Goal: Task Accomplishment & Management: Manage account settings

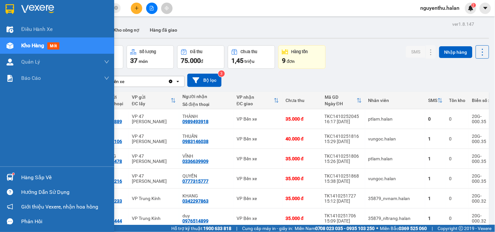
click at [39, 174] on div "Hàng sắp về" at bounding box center [65, 178] width 88 height 10
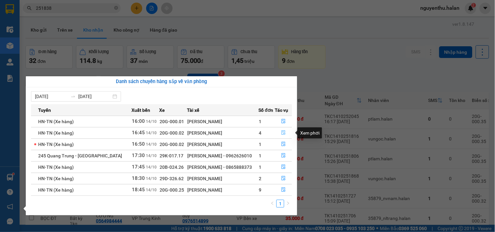
click at [284, 131] on icon "file-done" at bounding box center [283, 132] width 5 height 5
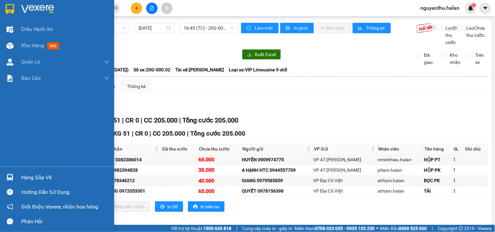
click at [34, 171] on div "Hàng sắp về" at bounding box center [57, 177] width 114 height 15
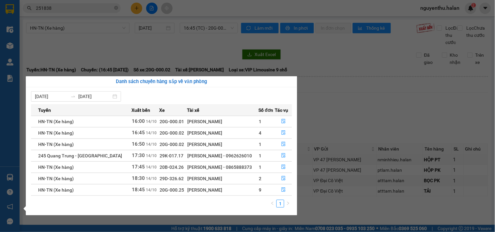
click at [147, 43] on section "Kết quả tìm kiếm ( 222 ) Bộ lọc Mã ĐH Trạng thái Món hàng Thu hộ Tổng cước Chưa…" at bounding box center [247, 116] width 495 height 232
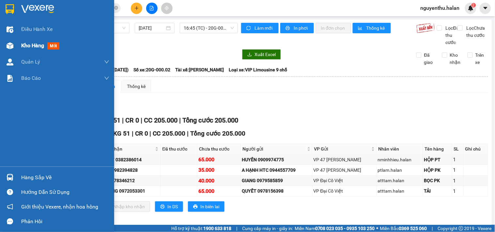
click at [28, 43] on span "Kho hàng" at bounding box center [32, 45] width 23 height 6
click at [34, 175] on div "Hàng sắp về" at bounding box center [65, 178] width 88 height 10
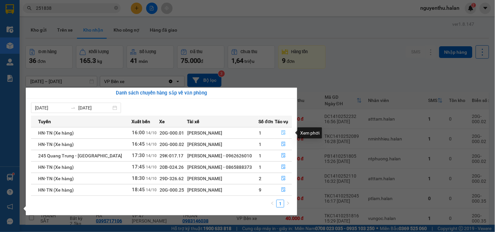
click at [281, 134] on icon "file-done" at bounding box center [283, 132] width 5 height 5
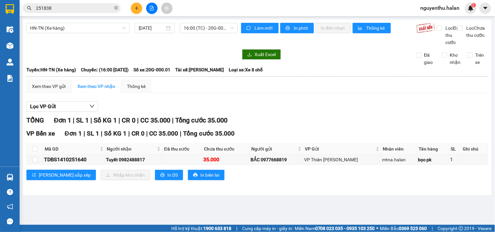
click at [32, 151] on th at bounding box center [35, 149] width 16 height 11
click at [36, 152] on input "checkbox" at bounding box center [34, 148] width 5 height 5
checkbox input "true"
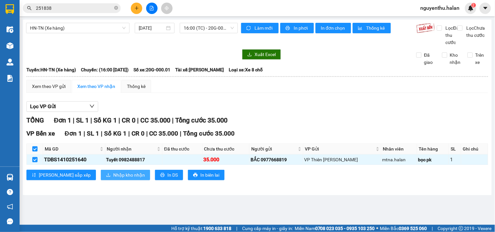
click at [101, 180] on button "Nhập kho nhận" at bounding box center [125, 175] width 49 height 10
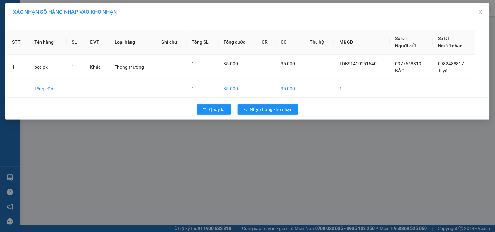
click at [274, 103] on div "Quay lại Nhập hàng kho nhận" at bounding box center [247, 109] width 481 height 17
click at [277, 109] on span "Nhập hàng kho nhận" at bounding box center [271, 109] width 43 height 7
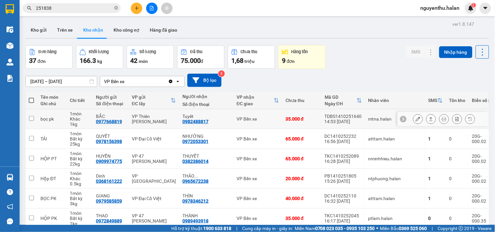
click at [441, 117] on icon at bounding box center [443, 119] width 5 height 5
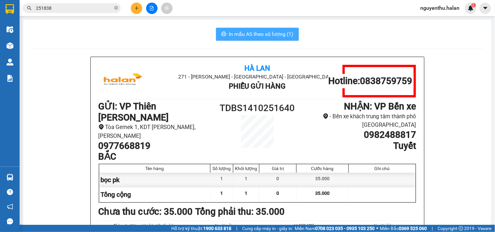
click at [274, 35] on span "In mẫu A5 theo số lượng (1)" at bounding box center [261, 34] width 65 height 8
drag, startPoint x: 249, startPoint y: 51, endPoint x: 245, endPoint y: 50, distance: 3.9
click at [249, 51] on div "In mẫu A5 theo số lượng (1) Hà Lan 271 - [PERSON_NAME] - [GEOGRAPHIC_DATA] Long…" at bounding box center [257, 167] width 468 height 294
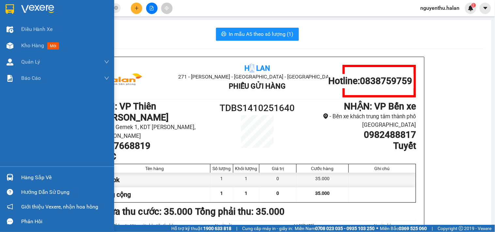
click at [27, 181] on div "Hàng sắp về" at bounding box center [65, 178] width 88 height 10
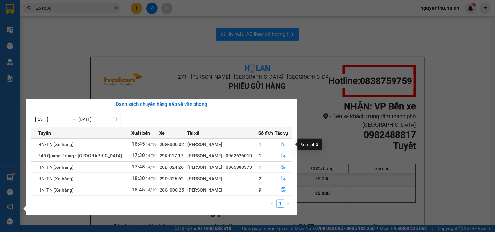
click at [284, 144] on icon "file-done" at bounding box center [283, 144] width 5 height 5
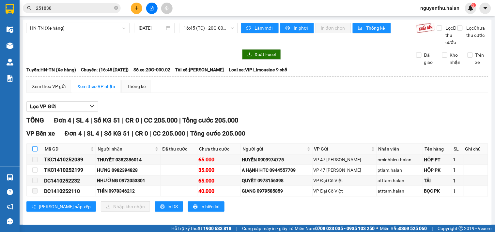
click at [33, 152] on input "checkbox" at bounding box center [34, 148] width 5 height 5
checkbox input "true"
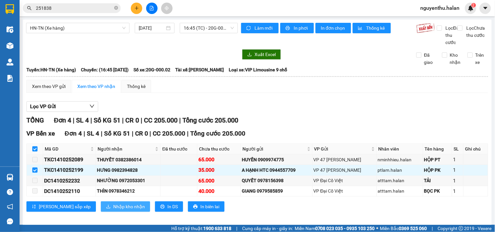
click at [113, 210] on span "Nhập kho nhận" at bounding box center [129, 206] width 32 height 7
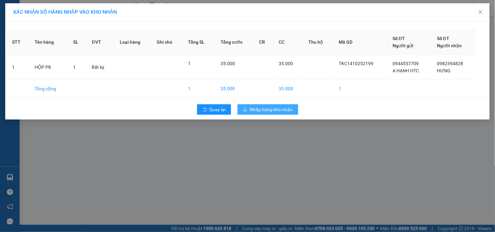
click at [255, 111] on span "Nhập hàng kho nhận" at bounding box center [271, 109] width 43 height 7
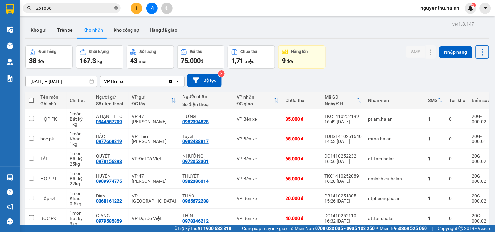
click at [114, 8] on icon "close-circle" at bounding box center [116, 8] width 4 height 4
click at [96, 8] on input "text" at bounding box center [74, 8] width 77 height 7
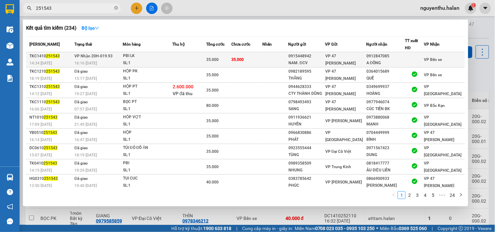
type input "251543"
click at [229, 57] on div "35.000" at bounding box center [218, 59] width 24 height 7
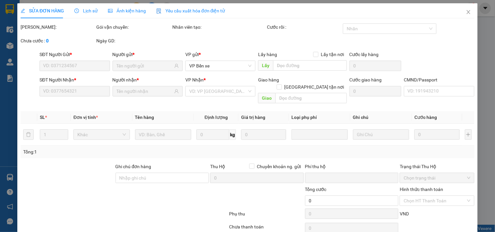
type input "0915448942"
type input "NAM. ĐCV"
type input "0912847085"
type input "A ĐỒNG"
type input "0"
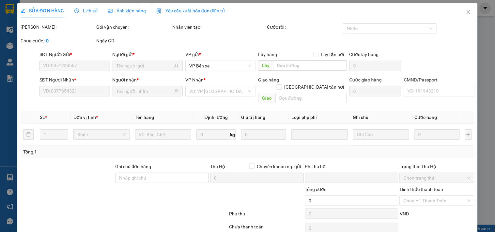
type input "35.000"
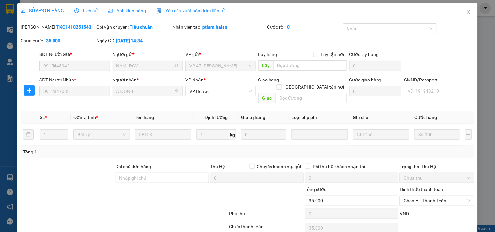
scroll to position [23, 0]
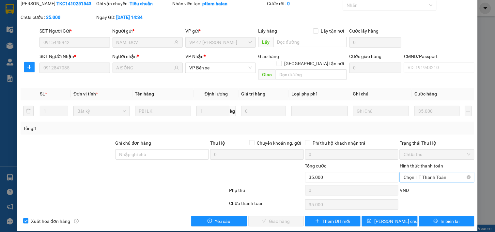
click at [408, 172] on span "Chọn HT Thanh Toán" at bounding box center [436, 177] width 67 height 10
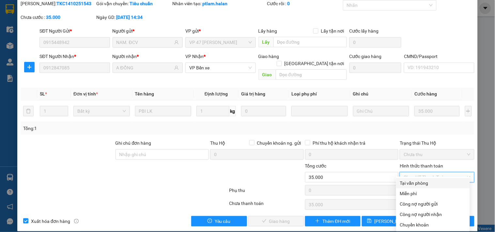
click at [412, 184] on div "Tại văn phòng" at bounding box center [433, 183] width 66 height 7
type input "0"
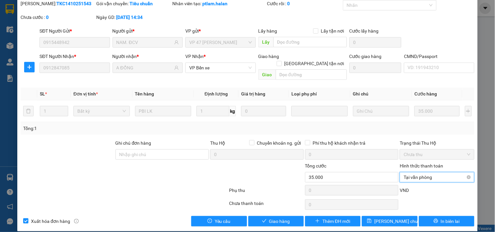
click at [415, 172] on span "Tại văn phòng" at bounding box center [436, 177] width 67 height 10
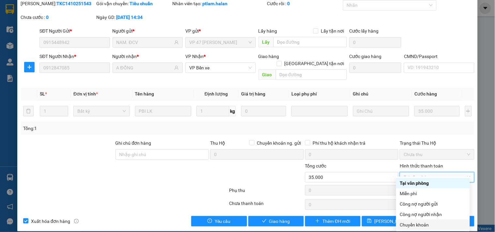
click at [418, 222] on div "Chuyển khoản" at bounding box center [433, 224] width 66 height 7
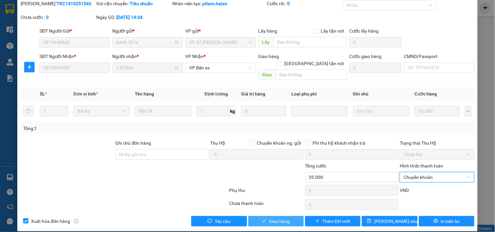
click at [281, 218] on span "Giao hàng" at bounding box center [279, 221] width 21 height 7
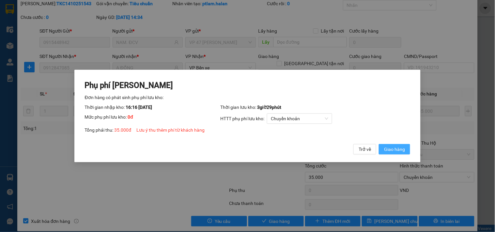
click at [393, 149] on span "Giao hàng" at bounding box center [394, 149] width 21 height 7
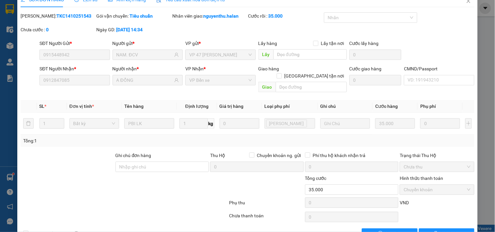
scroll to position [0, 0]
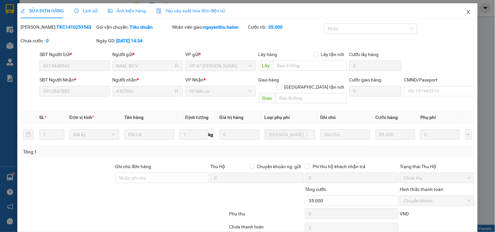
click at [466, 12] on icon "close" at bounding box center [468, 11] width 5 height 5
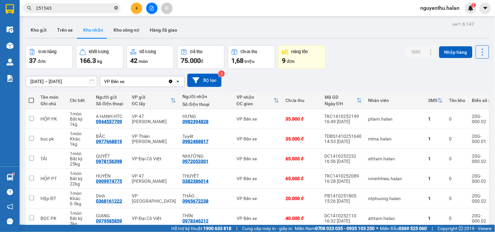
click at [115, 10] on icon "close-circle" at bounding box center [116, 8] width 4 height 4
click at [99, 9] on input "text" at bounding box center [74, 8] width 77 height 7
type input "5"
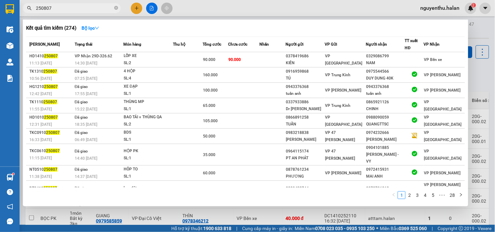
type input "250807"
click at [210, 51] on th "Tổng cước" at bounding box center [215, 44] width 25 height 15
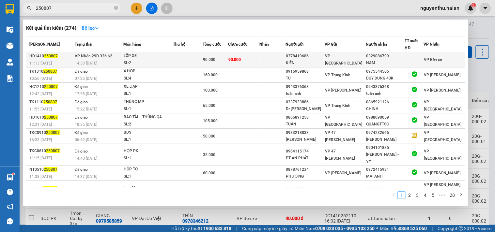
click at [215, 58] on span "90.000" at bounding box center [209, 59] width 12 height 5
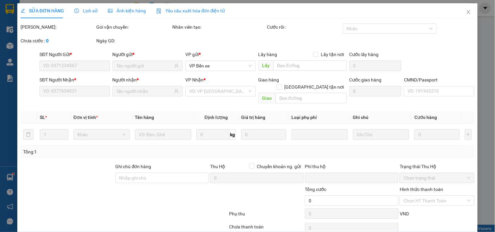
scroll to position [23, 0]
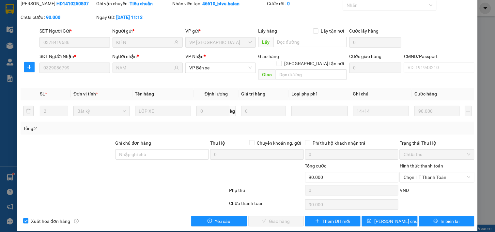
type input "0378419686"
type input "KIÊN"
type input "0329086799"
type input "NAM"
type input "0"
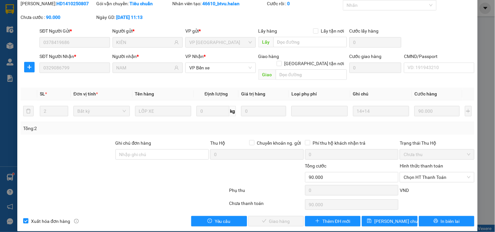
type input "90.000"
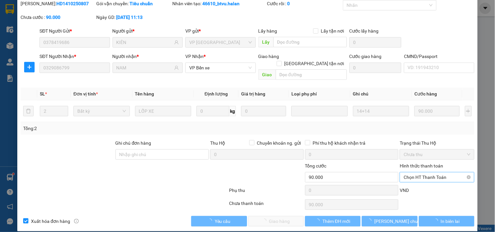
click at [413, 172] on span "Chọn HT Thanh Toán" at bounding box center [436, 177] width 67 height 10
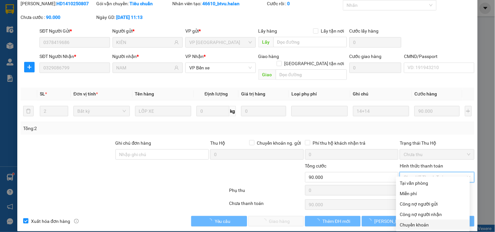
click at [414, 226] on div "Chuyển khoản" at bounding box center [433, 224] width 66 height 7
type input "0"
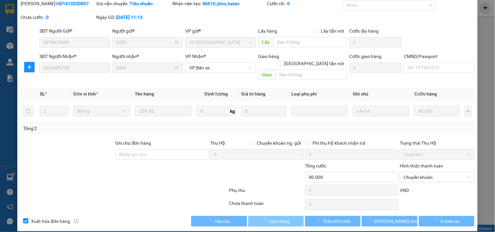
click at [275, 218] on span "Giao hàng" at bounding box center [279, 221] width 21 height 7
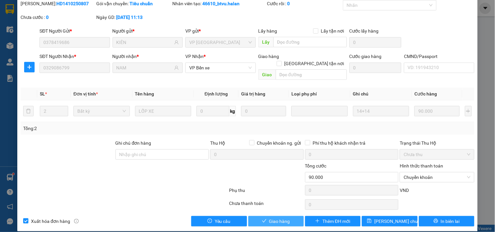
click at [281, 218] on span "Giao hàng" at bounding box center [279, 221] width 21 height 7
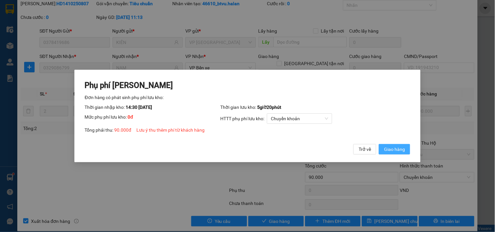
click at [391, 151] on span "Giao hàng" at bounding box center [394, 149] width 21 height 7
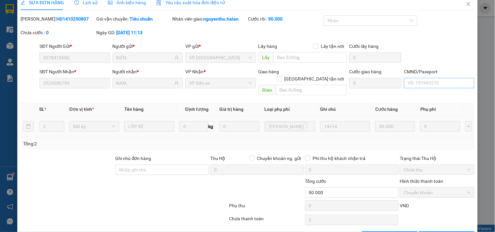
scroll to position [0, 0]
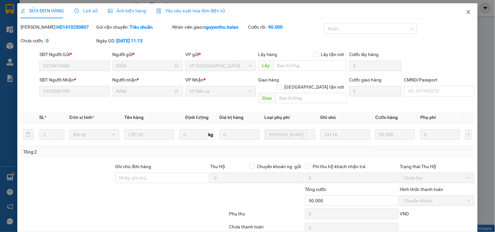
click at [466, 10] on icon "close" at bounding box center [468, 11] width 5 height 5
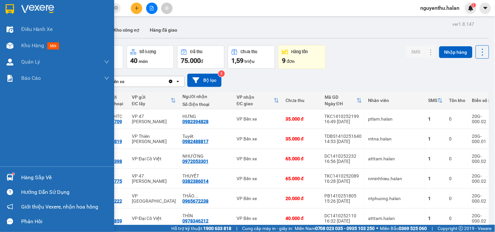
click at [28, 176] on div "Hàng sắp về" at bounding box center [65, 178] width 88 height 10
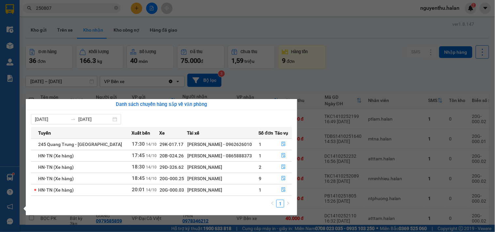
click at [38, 29] on section "Kết quả tìm kiếm ( 274 ) Bộ lọc Mã ĐH Trạng thái Món hàng Thu hộ Tổng cước Chưa…" at bounding box center [247, 116] width 495 height 232
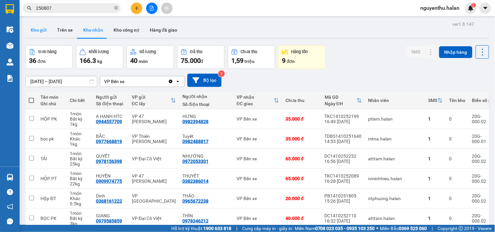
click at [41, 29] on button "Kho gửi" at bounding box center [38, 30] width 26 height 16
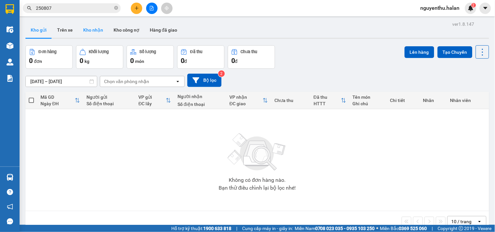
click at [86, 29] on button "Kho nhận" at bounding box center [93, 30] width 30 height 16
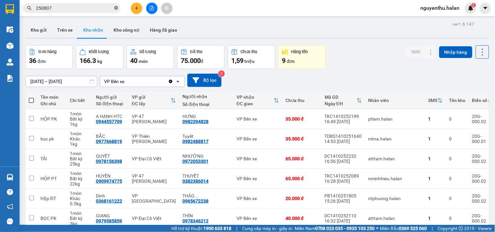
click at [114, 7] on icon "close-circle" at bounding box center [116, 8] width 4 height 4
click at [99, 10] on input "text" at bounding box center [74, 8] width 77 height 7
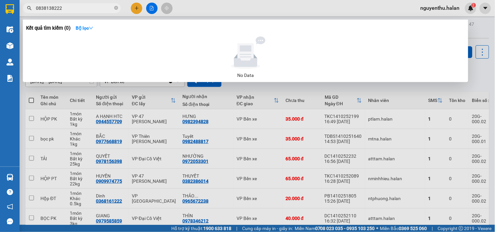
type input "0838138222"
click at [212, 14] on div at bounding box center [247, 116] width 495 height 232
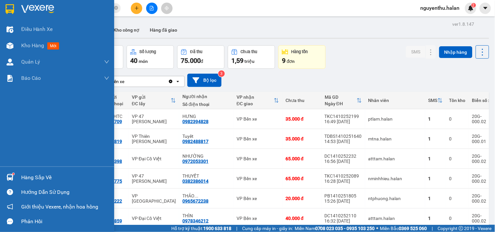
click at [19, 176] on div "Hàng sắp về" at bounding box center [57, 177] width 114 height 15
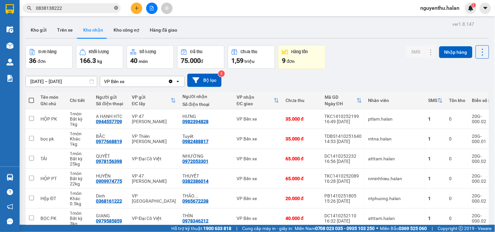
click at [116, 5] on section "Kết quả tìm kiếm ( 0 ) Bộ lọc No Data 0838138222 nguyenthu.halan 2 Điều hành xe…" at bounding box center [247, 116] width 495 height 232
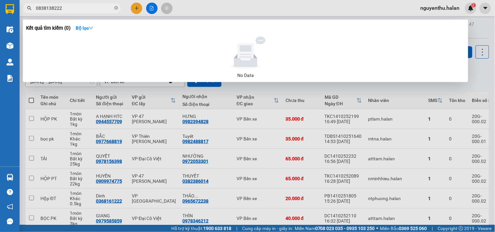
click at [115, 11] on span at bounding box center [116, 8] width 4 height 7
click at [115, 7] on icon "close-circle" at bounding box center [116, 8] width 4 height 4
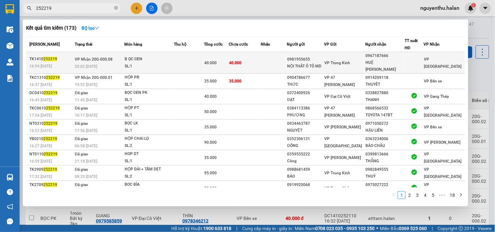
type input "252219"
click at [208, 61] on span "40.000" at bounding box center [210, 63] width 12 height 5
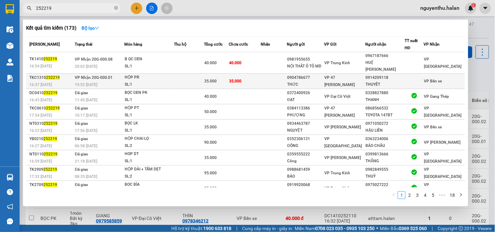
click at [204, 74] on td at bounding box center [189, 81] width 30 height 15
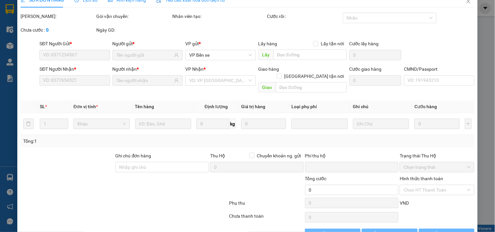
scroll to position [20, 0]
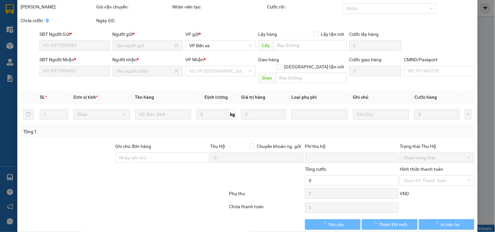
type input "0904786677"
type input "THỨC"
type input "0914209118"
type input "THUYẾT"
type input "0"
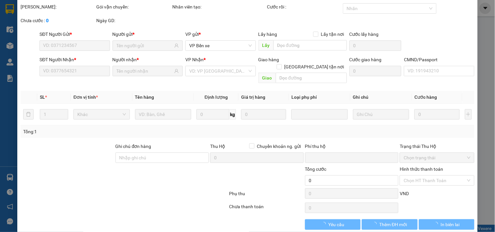
type input "35.000"
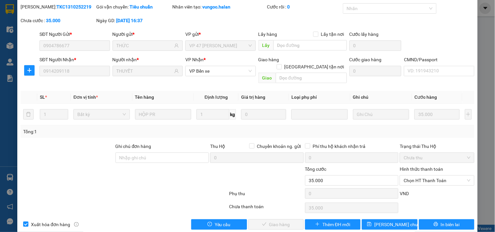
click at [411, 176] on span "Chọn HT Thanh Toán" at bounding box center [436, 181] width 67 height 10
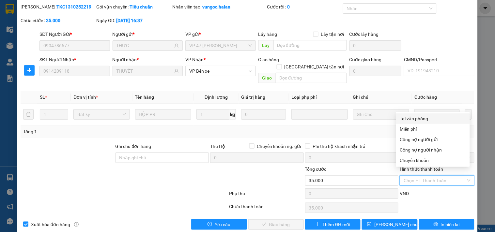
click at [412, 118] on div "Tại văn phòng" at bounding box center [433, 118] width 66 height 7
type input "0"
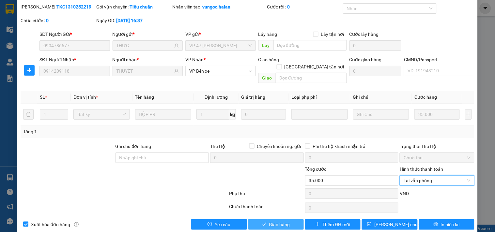
click at [275, 221] on span "Giao hàng" at bounding box center [279, 224] width 21 height 7
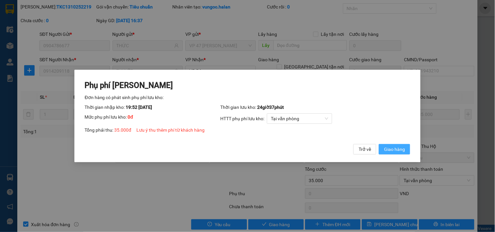
click at [392, 154] on button "Giao hàng" at bounding box center [393, 149] width 31 height 10
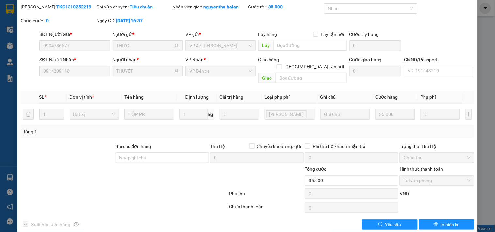
scroll to position [0, 0]
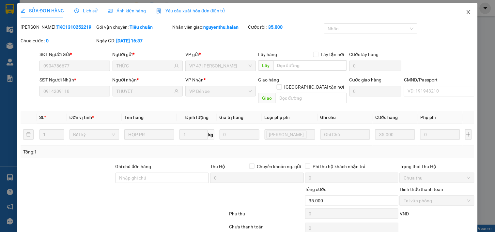
click at [466, 12] on icon "close" at bounding box center [468, 11] width 5 height 5
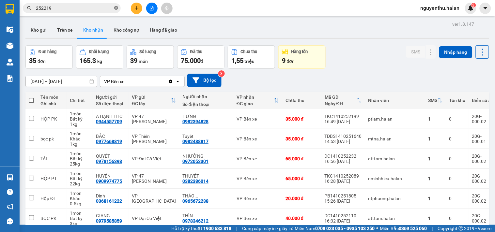
click at [117, 7] on icon "close-circle" at bounding box center [116, 8] width 4 height 4
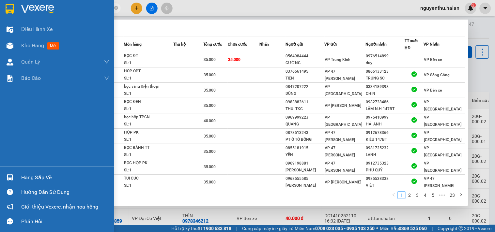
type input "251706"
click at [24, 175] on div "Hàng sắp về" at bounding box center [65, 178] width 88 height 10
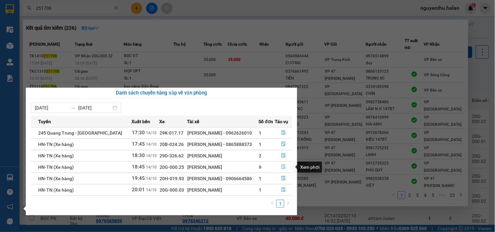
click at [283, 167] on icon "file-done" at bounding box center [283, 167] width 5 height 5
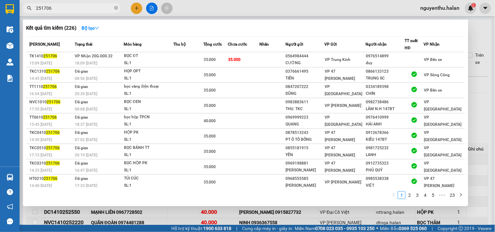
click at [256, 11] on div at bounding box center [247, 116] width 495 height 232
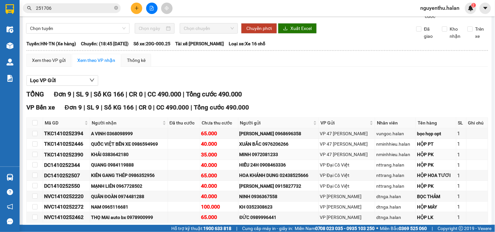
scroll to position [65, 0]
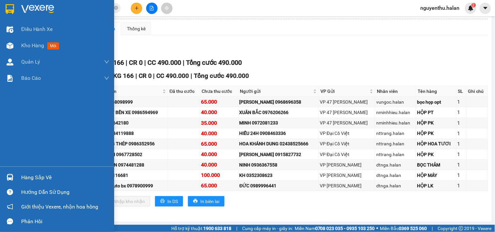
click at [30, 175] on div "Hàng sắp về" at bounding box center [65, 178] width 88 height 10
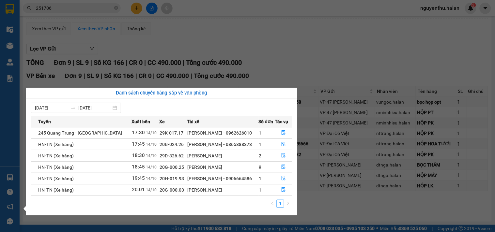
click at [313, 48] on section "Kết quả tìm kiếm ( 226 ) Bộ lọc Mã ĐH Trạng thái Món hàng Thu hộ Tổng cước Chưa…" at bounding box center [247, 116] width 495 height 232
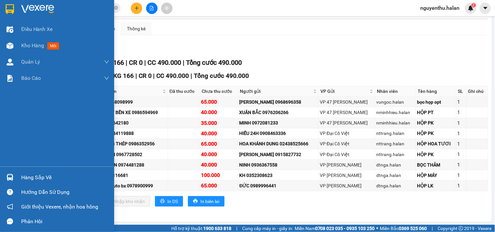
click at [33, 174] on div "Hàng sắp về" at bounding box center [65, 178] width 88 height 10
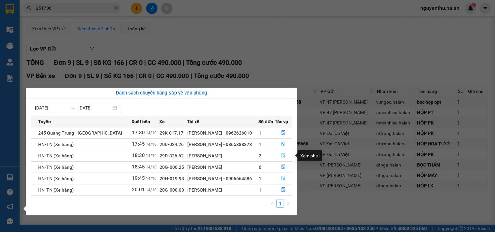
click at [282, 155] on icon "file-done" at bounding box center [283, 155] width 5 height 5
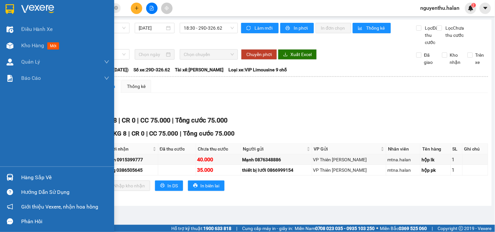
click at [36, 174] on div "Hàng sắp về" at bounding box center [65, 178] width 88 height 10
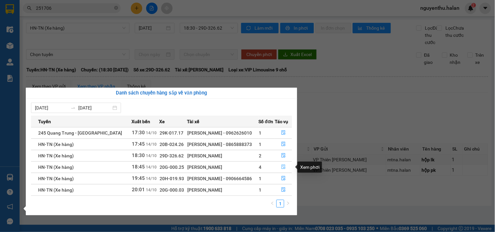
click at [281, 166] on icon "file-done" at bounding box center [283, 167] width 4 height 5
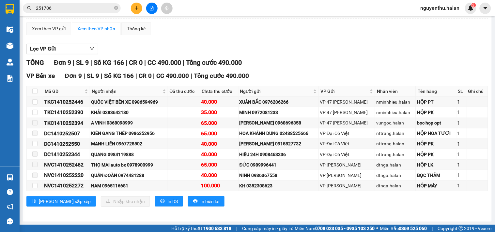
scroll to position [65, 0]
click at [35, 92] on input "checkbox" at bounding box center [34, 91] width 5 height 5
checkbox input "true"
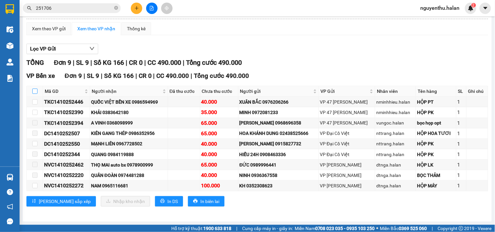
checkbox input "true"
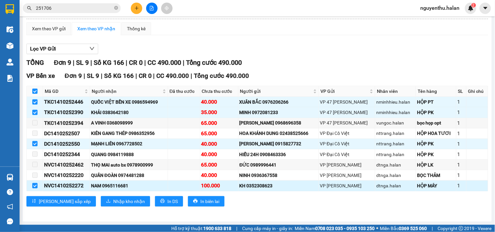
click at [34, 188] on label at bounding box center [34, 185] width 5 height 7
click at [34, 188] on input "checkbox" at bounding box center [34, 185] width 5 height 5
checkbox input "false"
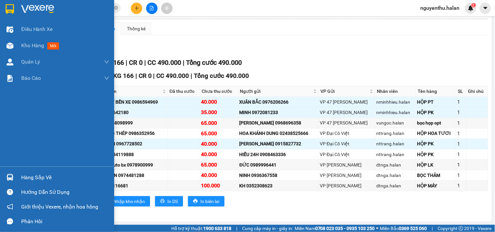
click at [36, 178] on div "Hàng sắp về" at bounding box center [65, 178] width 88 height 10
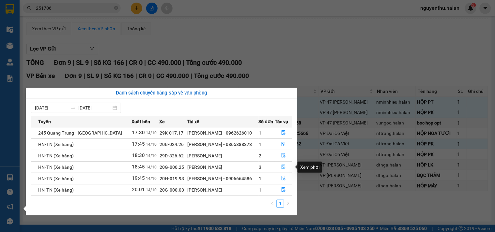
click at [281, 165] on icon "file-done" at bounding box center [283, 167] width 4 height 5
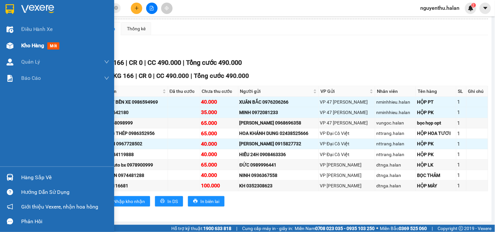
click at [21, 47] on span "Kho hàng" at bounding box center [32, 45] width 23 height 6
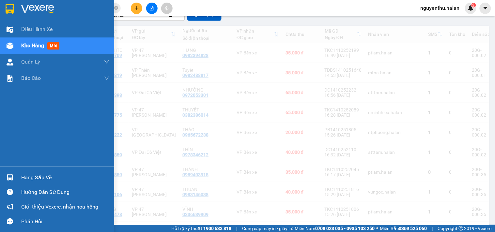
click at [27, 46] on span "Kho hàng" at bounding box center [32, 45] width 23 height 6
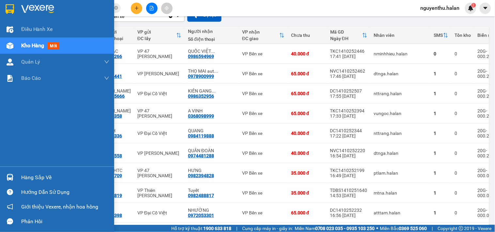
click at [31, 170] on div "Hàng sắp về" at bounding box center [57, 177] width 114 height 15
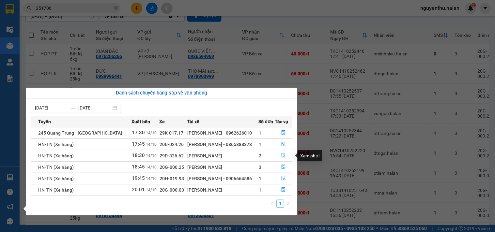
click at [284, 156] on icon "file-done" at bounding box center [283, 155] width 5 height 5
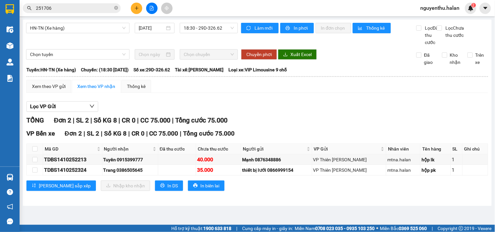
click at [37, 155] on th at bounding box center [35, 149] width 16 height 11
click at [36, 152] on input "checkbox" at bounding box center [34, 148] width 5 height 5
checkbox input "true"
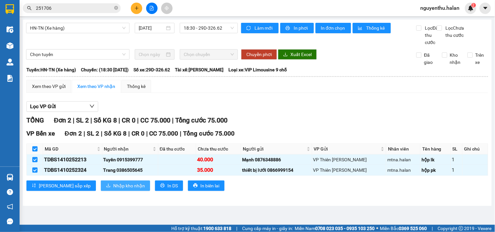
click at [113, 189] on span "Nhập kho nhận" at bounding box center [129, 185] width 32 height 7
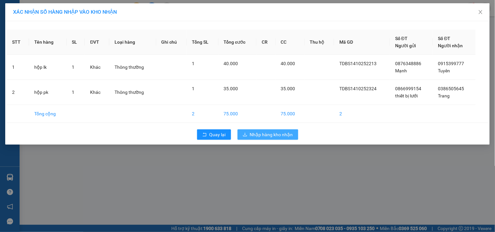
click at [259, 132] on span "Nhập hàng kho nhận" at bounding box center [271, 134] width 43 height 7
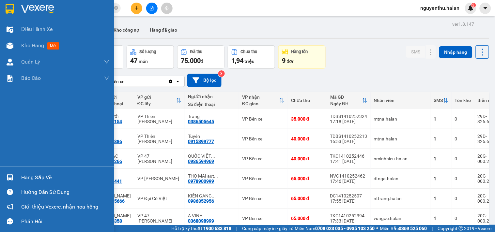
click at [29, 177] on div "Hàng sắp về" at bounding box center [65, 178] width 88 height 10
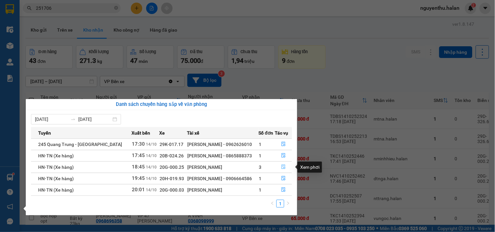
click at [285, 167] on button "button" at bounding box center [283, 167] width 17 height 10
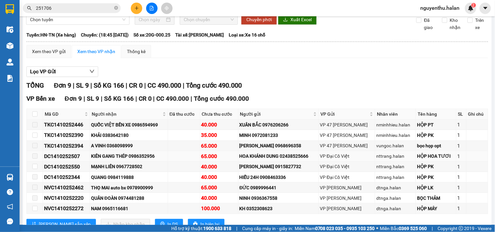
scroll to position [65, 0]
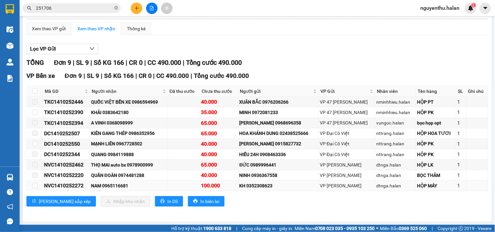
click at [37, 186] on td at bounding box center [35, 186] width 16 height 10
click at [35, 186] on input "checkbox" at bounding box center [34, 185] width 5 height 5
checkbox input "true"
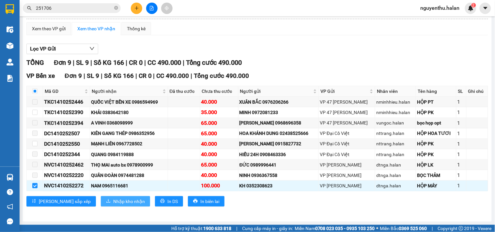
click at [113, 201] on span "Nhập kho nhận" at bounding box center [129, 201] width 32 height 7
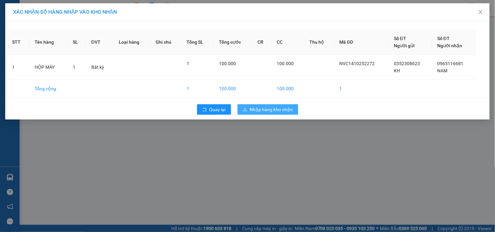
click at [258, 108] on span "Nhập hàng kho nhận" at bounding box center [271, 109] width 43 height 7
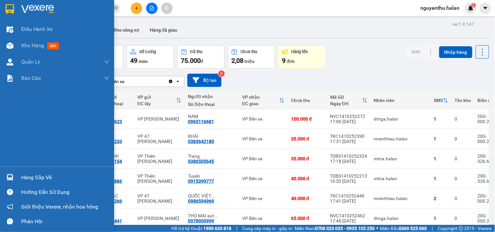
click at [20, 178] on div "Hàng sắp về" at bounding box center [57, 177] width 114 height 15
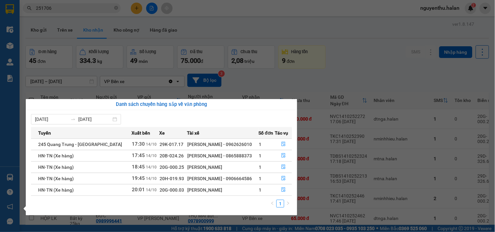
click at [14, 44] on div "Điều hành xe Kho hàng mới Quản [PERSON_NAME] lý chuyến Quản lý kiểm kho Báo cáo…" at bounding box center [10, 116] width 20 height 232
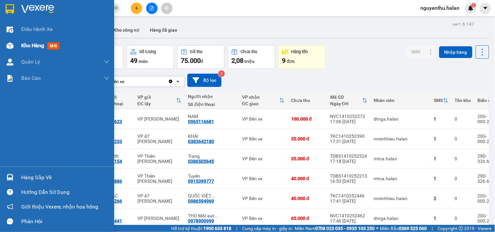
click at [26, 47] on span "Kho hàng" at bounding box center [32, 45] width 23 height 6
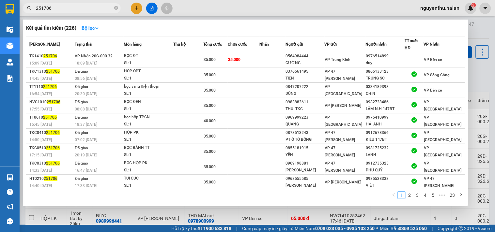
click at [113, 4] on span "251706" at bounding box center [72, 8] width 98 height 10
click at [70, 8] on input "251706" at bounding box center [74, 8] width 77 height 7
click at [116, 7] on icon "close-circle" at bounding box center [116, 8] width 4 height 4
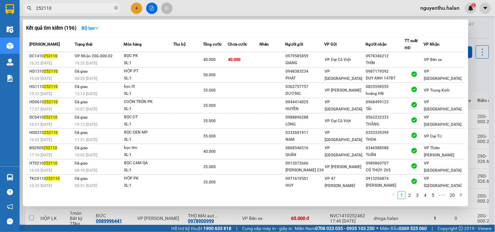
type input "252110"
click at [212, 9] on div at bounding box center [247, 116] width 495 height 232
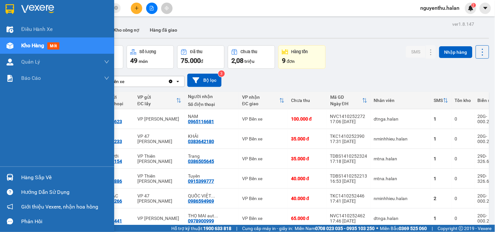
click at [30, 179] on div "Hàng sắp về" at bounding box center [65, 178] width 88 height 10
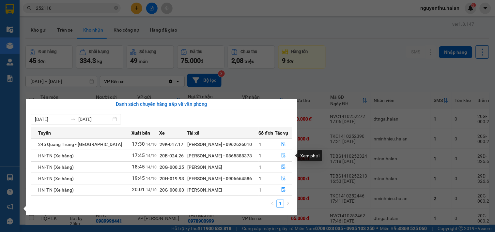
click at [281, 155] on icon "file-done" at bounding box center [283, 155] width 5 height 5
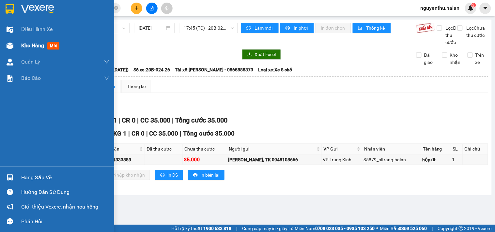
click at [40, 45] on span "Kho hàng" at bounding box center [32, 45] width 23 height 6
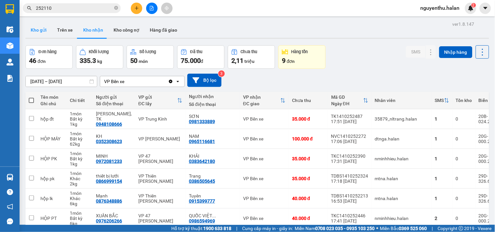
click at [44, 32] on button "Kho gửi" at bounding box center [38, 30] width 26 height 16
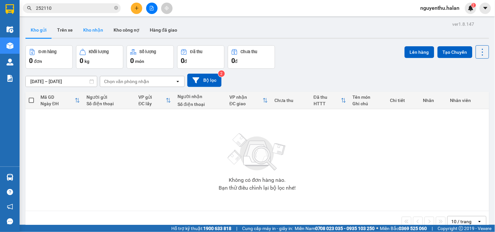
click at [88, 29] on button "Kho nhận" at bounding box center [93, 30] width 30 height 16
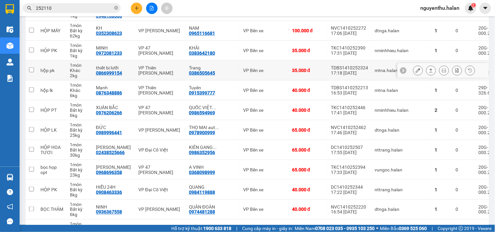
scroll to position [109, 0]
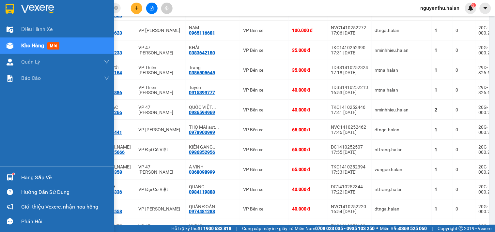
click at [27, 176] on div "Hàng sắp về" at bounding box center [65, 178] width 88 height 10
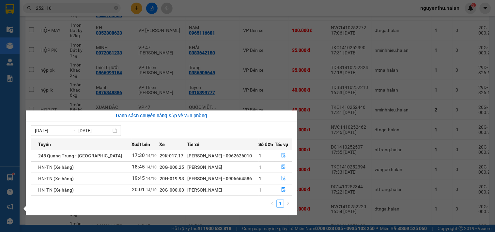
click at [266, 13] on section "Kết quả tìm kiếm ( 196 ) Bộ lọc Mã ĐH Trạng thái Món hàng Thu hộ Tổng cước Chưa…" at bounding box center [247, 116] width 495 height 232
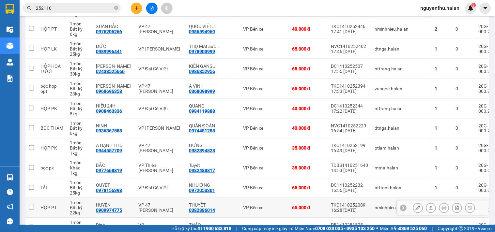
scroll to position [217, 0]
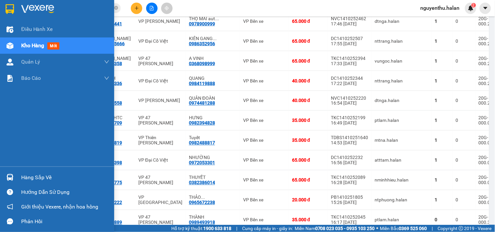
click at [50, 177] on div "Hàng sắp về" at bounding box center [65, 178] width 88 height 10
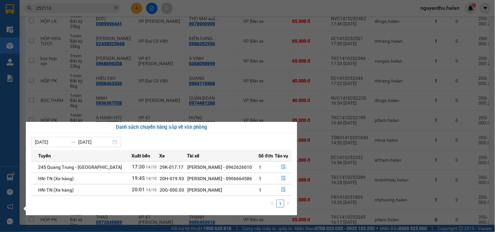
click at [230, 7] on section "Kết quả tìm kiếm ( 196 ) Bộ lọc Mã ĐH Trạng thái Món hàng Thu hộ Tổng cước Chưa…" at bounding box center [247, 116] width 495 height 232
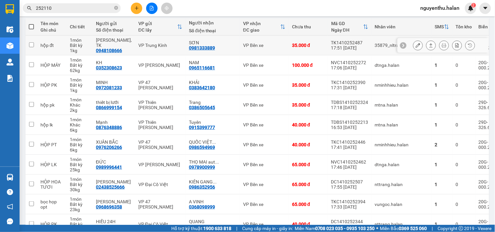
scroll to position [36, 0]
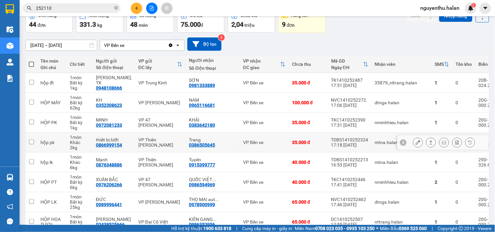
click at [441, 143] on icon at bounding box center [443, 142] width 5 height 5
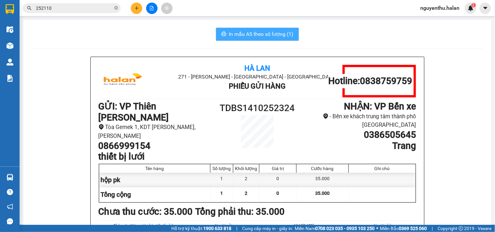
click at [255, 32] on span "In mẫu A5 theo số lượng (1)" at bounding box center [261, 34] width 65 height 8
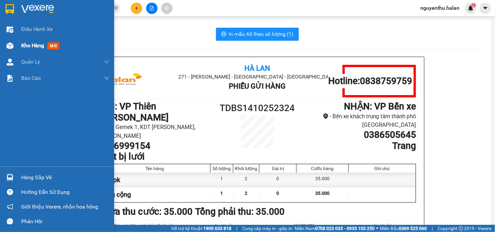
click at [23, 47] on span "Kho hàng" at bounding box center [32, 45] width 23 height 6
click at [44, 49] on span "Kho hàng" at bounding box center [32, 45] width 23 height 6
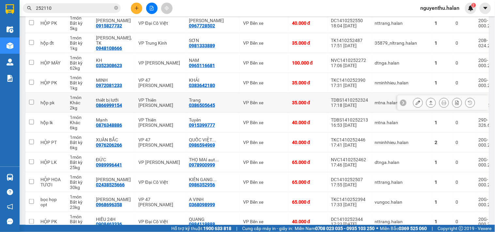
scroll to position [109, 0]
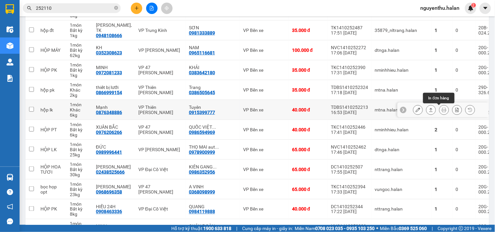
click at [441, 109] on icon at bounding box center [443, 110] width 5 height 5
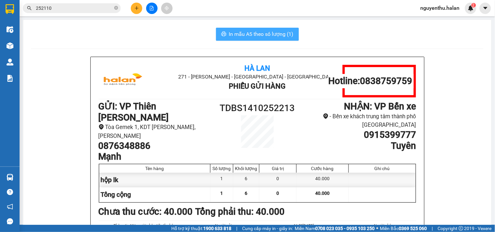
click at [255, 38] on button "In mẫu A5 theo số lượng (1)" at bounding box center [257, 34] width 83 height 13
click at [115, 8] on icon "close-circle" at bounding box center [116, 8] width 4 height 4
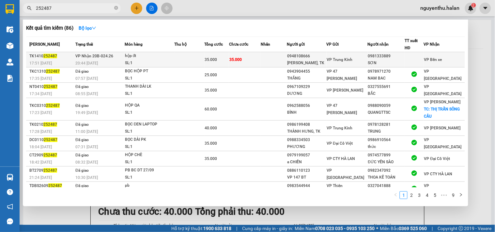
type input "252487"
click at [279, 61] on td at bounding box center [273, 59] width 26 height 15
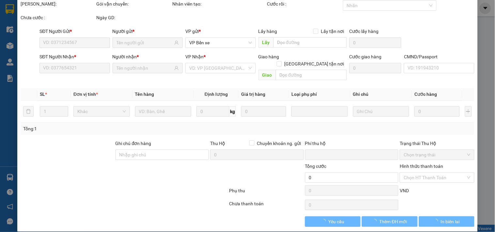
scroll to position [23, 0]
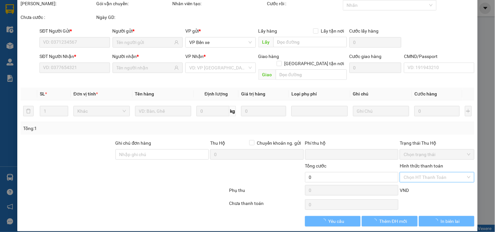
click at [412, 172] on input "Hình thức thanh toán" at bounding box center [434, 177] width 62 height 10
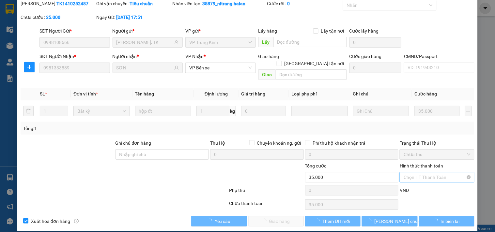
type input "0948108666"
type input "[PERSON_NAME], TK"
type input "0981333889"
type input "SƠN"
type input "0"
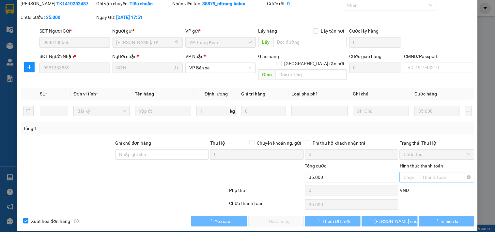
type input "35.000"
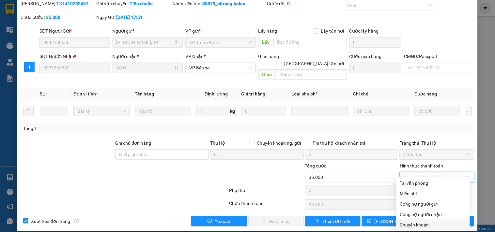
click at [405, 221] on div "Chuyển khoản" at bounding box center [433, 224] width 66 height 7
type input "0"
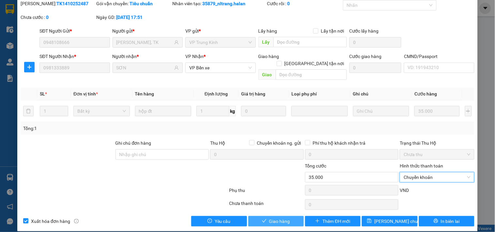
click at [278, 218] on span "Giao hàng" at bounding box center [279, 221] width 21 height 7
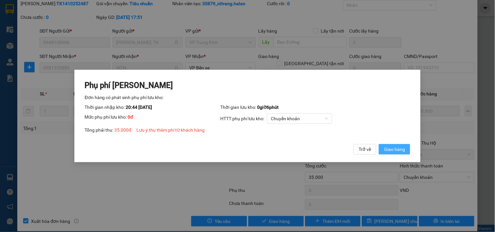
click at [388, 146] on span "Giao hàng" at bounding box center [394, 149] width 21 height 7
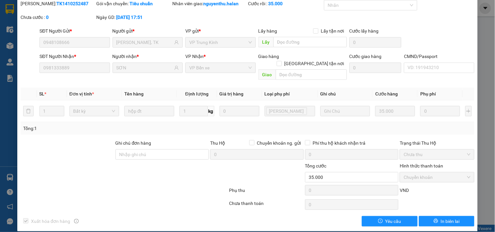
scroll to position [0, 0]
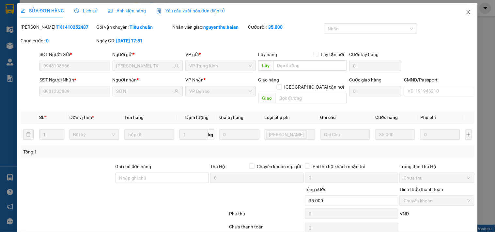
click at [466, 13] on icon "close" at bounding box center [468, 12] width 4 height 4
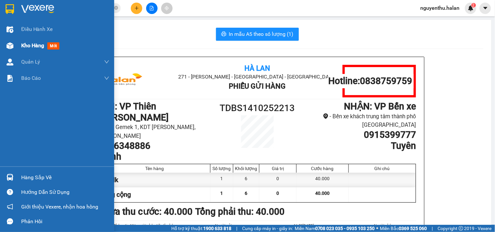
click at [36, 44] on span "Kho hàng" at bounding box center [32, 45] width 23 height 6
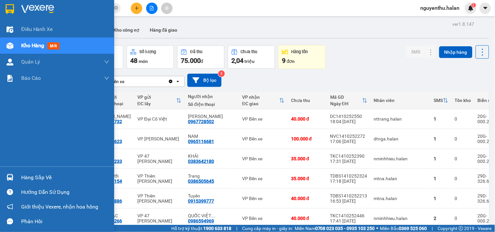
click at [29, 178] on div "Hàng sắp về" at bounding box center [65, 178] width 88 height 10
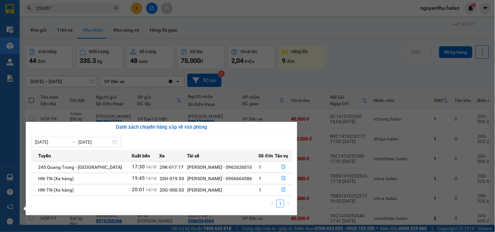
click at [100, 11] on section "Kết quả tìm kiếm ( 86 ) Bộ lọc Mã ĐH Trạng thái Món hàng Thu hộ Tổng cước Chưa …" at bounding box center [247, 116] width 495 height 232
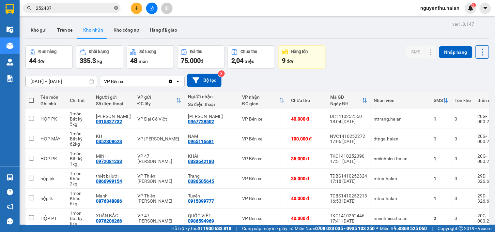
click at [115, 7] on icon "close-circle" at bounding box center [116, 8] width 4 height 4
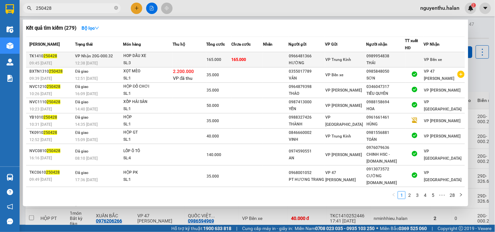
type input "250428"
click at [222, 56] on div "165.000" at bounding box center [218, 59] width 24 height 7
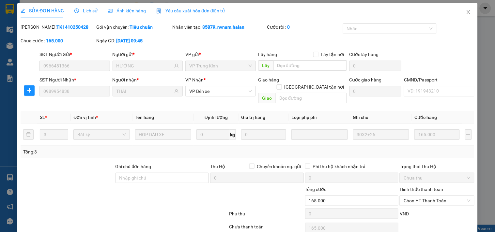
type input "0966481366"
type input "HƯỜNG"
type input "0989954838"
type input "THÁI"
type input "0"
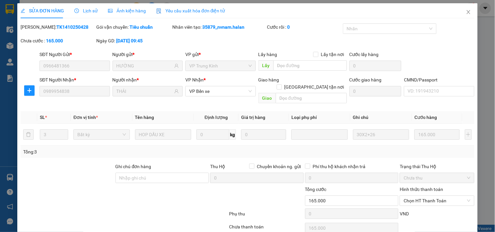
type input "165.000"
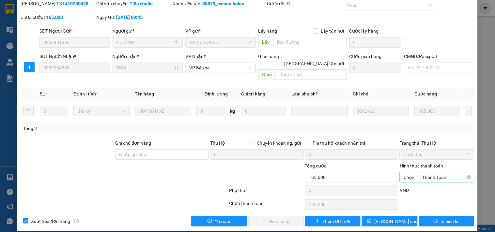
click at [421, 172] on span "Chọn HT Thanh Toán" at bounding box center [436, 177] width 67 height 10
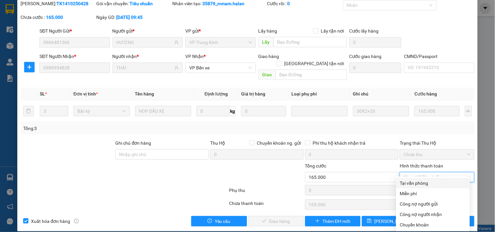
click at [408, 180] on div "Tại văn phòng" at bounding box center [433, 183] width 66 height 7
type input "0"
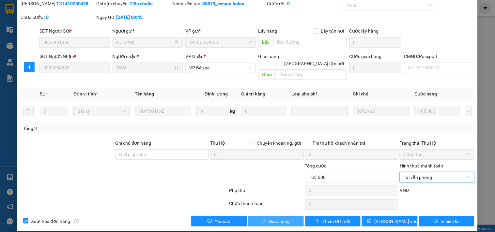
drag, startPoint x: 283, startPoint y: 212, endPoint x: 286, endPoint y: 211, distance: 3.5
click at [283, 218] on span "Giao hàng" at bounding box center [279, 221] width 21 height 7
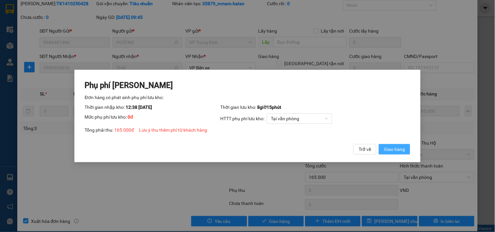
click at [386, 148] on span "Giao hàng" at bounding box center [394, 149] width 21 height 7
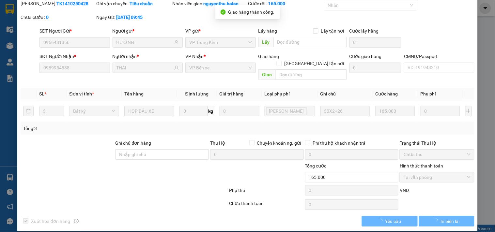
scroll to position [0, 0]
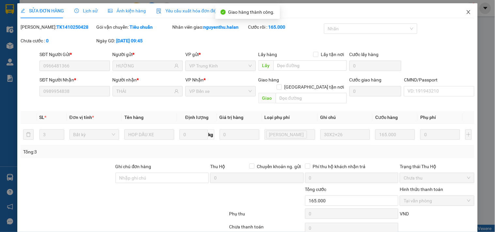
click at [466, 14] on icon "close" at bounding box center [468, 11] width 5 height 5
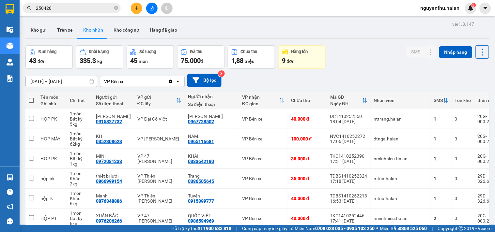
drag, startPoint x: 462, startPoint y: 14, endPoint x: 248, endPoint y: 31, distance: 215.2
click at [248, 31] on div "Kho gửi Trên xe Kho nhận Kho công nợ Hàng đã giao" at bounding box center [256, 30] width 463 height 17
click at [36, 29] on button "Kho gửi" at bounding box center [38, 30] width 26 height 16
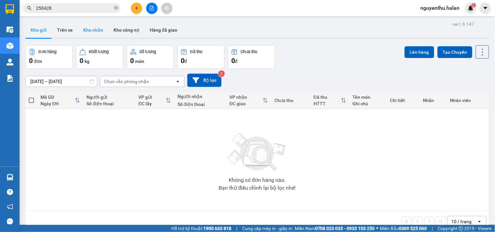
click at [87, 30] on button "Kho nhận" at bounding box center [93, 30] width 30 height 16
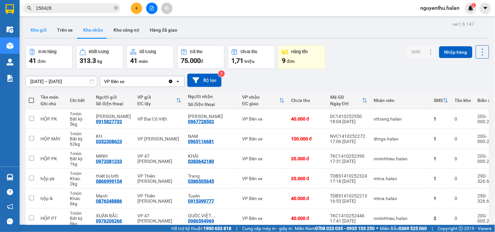
click at [33, 32] on button "Kho gửi" at bounding box center [38, 30] width 26 height 16
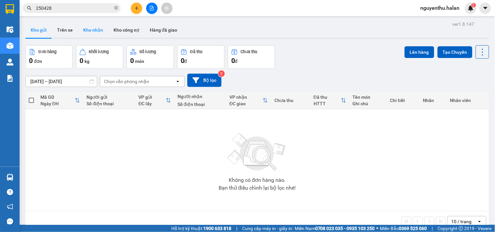
click at [93, 27] on button "Kho nhận" at bounding box center [93, 30] width 30 height 16
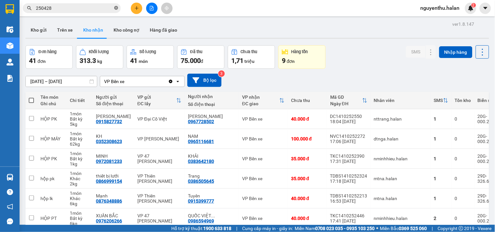
click at [115, 10] on icon "close-circle" at bounding box center [116, 8] width 4 height 4
click at [87, 7] on input "text" at bounding box center [74, 8] width 77 height 7
click at [86, 8] on input "text" at bounding box center [74, 8] width 77 height 7
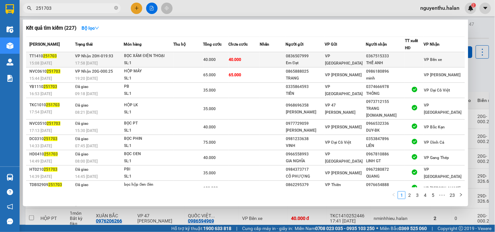
type input "251703"
click at [194, 63] on td at bounding box center [188, 59] width 30 height 15
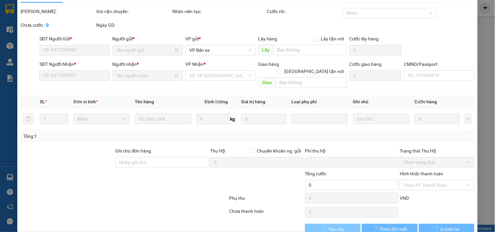
scroll to position [23, 0]
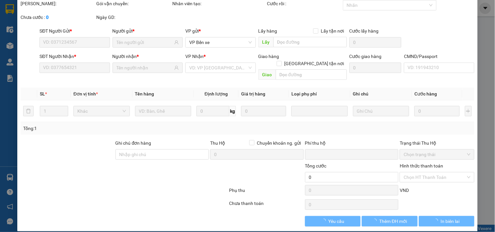
type input "0836507999"
type input "Em Đạt"
type input "0367515333"
type input "THẾ ANH"
type input "0"
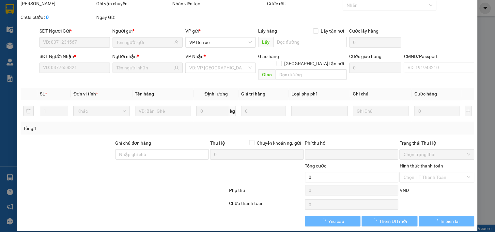
type input "40.000"
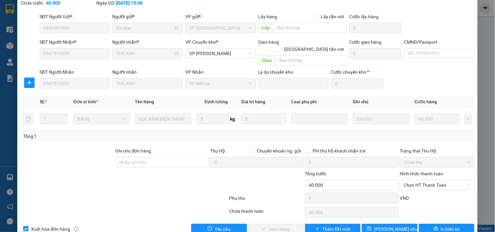
scroll to position [46, 0]
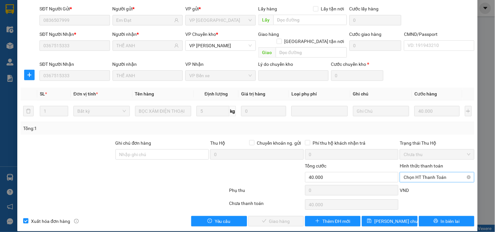
click at [408, 172] on span "Chọn HT Thanh Toán" at bounding box center [436, 177] width 67 height 10
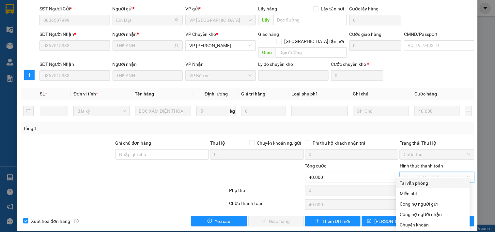
click at [404, 181] on div "Tại văn phòng" at bounding box center [433, 183] width 66 height 7
type input "0"
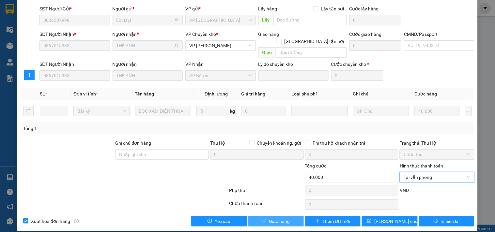
click at [284, 218] on span "Giao hàng" at bounding box center [279, 221] width 21 height 7
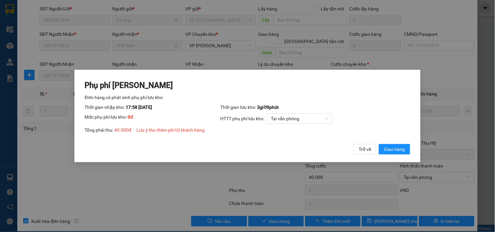
click at [399, 142] on div "Phụ phí [PERSON_NAME] hàng có phát sinh phụ phí lưu kho: Thời gian nhập kho: 17…" at bounding box center [247, 117] width 325 height 74
click at [399, 147] on span "Giao hàng" at bounding box center [394, 149] width 21 height 7
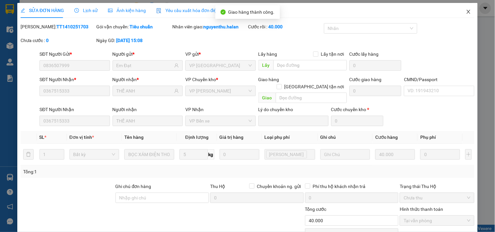
scroll to position [0, 0]
click at [466, 12] on icon "close" at bounding box center [468, 11] width 5 height 5
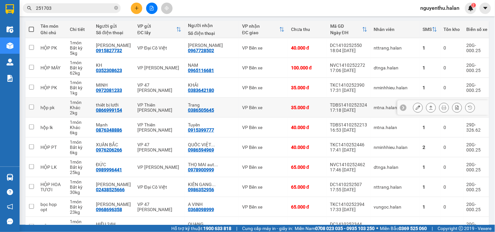
scroll to position [109, 0]
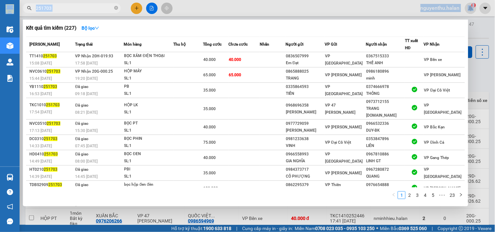
drag, startPoint x: 65, startPoint y: 12, endPoint x: 14, endPoint y: 10, distance: 50.2
click at [14, 10] on section "Kết quả tìm kiếm ( 227 ) Bộ lọc Mã ĐH Trạng thái Món hàng Thu hộ Tổng cước Chưa…" at bounding box center [247, 116] width 495 height 232
click at [89, 8] on input "251703" at bounding box center [74, 8] width 77 height 7
drag, startPoint x: 62, startPoint y: 11, endPoint x: 27, endPoint y: 7, distance: 35.4
click at [27, 7] on div "251703" at bounding box center [63, 8] width 127 height 10
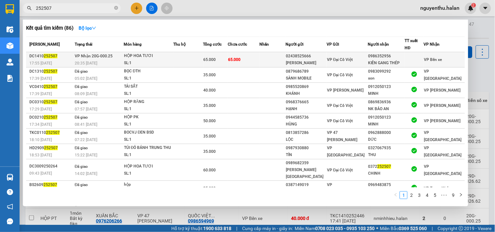
type input "252507"
click at [236, 55] on td "65.000" at bounding box center [244, 59] width 32 height 15
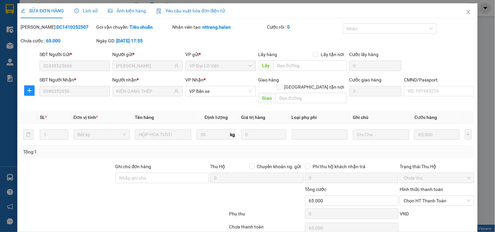
type input "02438525666"
type input "[PERSON_NAME]"
type input "0986352956"
type input "KIÊN GANG THÉP"
type input "0"
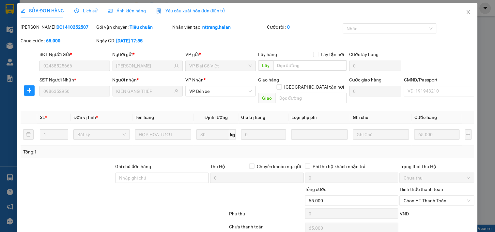
type input "65.000"
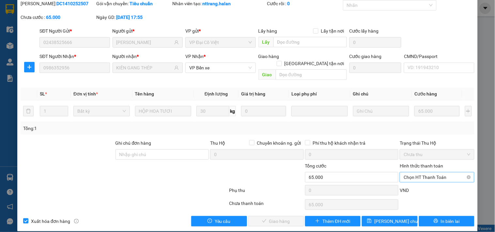
click at [426, 172] on span "Chọn HT Thanh Toán" at bounding box center [436, 177] width 67 height 10
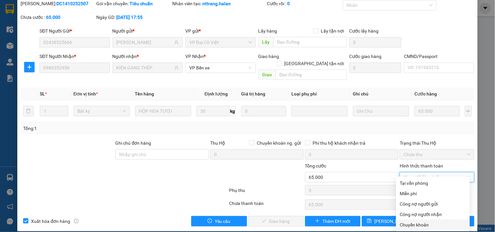
click at [416, 224] on div "Chuyển khoản" at bounding box center [433, 224] width 66 height 7
type input "0"
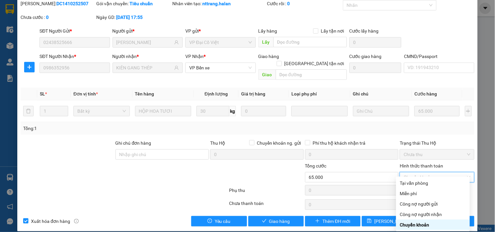
drag, startPoint x: 415, startPoint y: 226, endPoint x: 397, endPoint y: 222, distance: 18.2
click at [415, 225] on div "Chuyển khoản" at bounding box center [433, 224] width 66 height 7
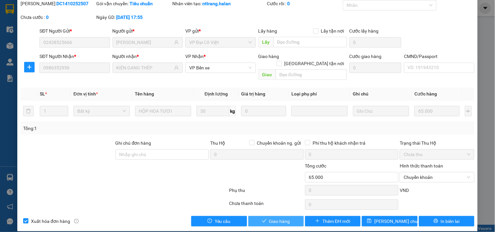
click at [256, 216] on button "Giao hàng" at bounding box center [275, 221] width 55 height 10
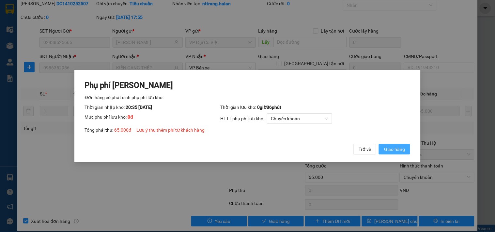
click at [385, 145] on button "Giao hàng" at bounding box center [393, 149] width 31 height 10
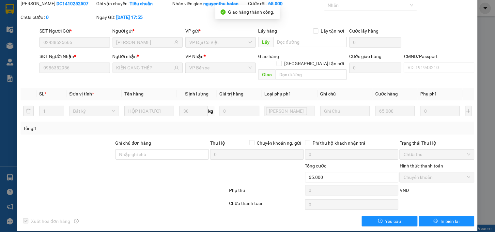
scroll to position [0, 0]
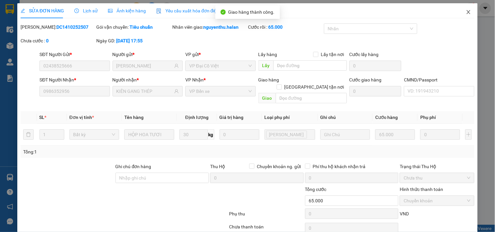
click at [463, 9] on span "Close" at bounding box center [468, 12] width 18 height 18
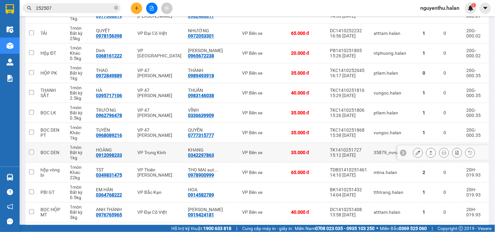
scroll to position [326, 0]
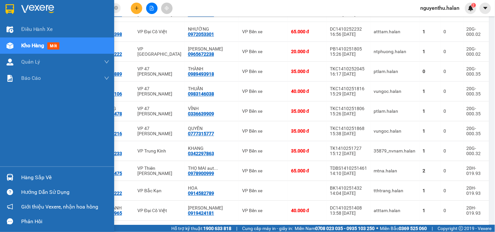
click at [28, 181] on div "Hàng sắp về" at bounding box center [65, 178] width 88 height 10
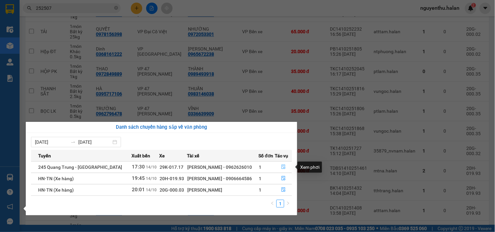
click at [282, 167] on icon "file-done" at bounding box center [283, 167] width 5 height 5
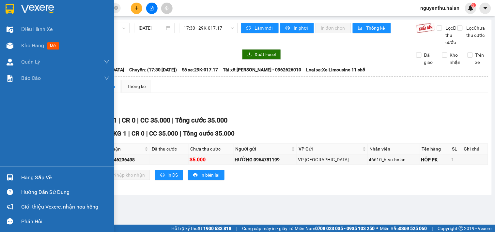
click at [36, 179] on div "Hàng sắp về" at bounding box center [65, 178] width 88 height 10
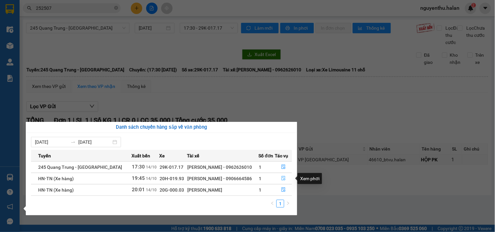
click at [283, 178] on icon "file-done" at bounding box center [283, 178] width 5 height 5
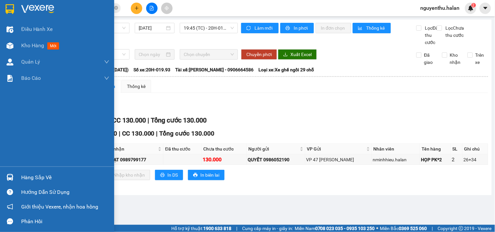
click at [29, 175] on div "Hàng sắp về" at bounding box center [65, 178] width 88 height 10
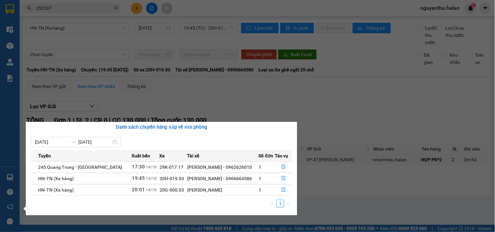
click at [17, 51] on div "Điều hành xe Kho hàng mới Quản [PERSON_NAME] lý chuyến Quản lý kiểm kho Báo cáo…" at bounding box center [10, 116] width 20 height 232
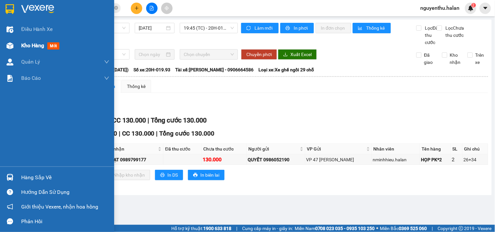
click at [18, 44] on div "Kho hàng mới" at bounding box center [57, 45] width 114 height 16
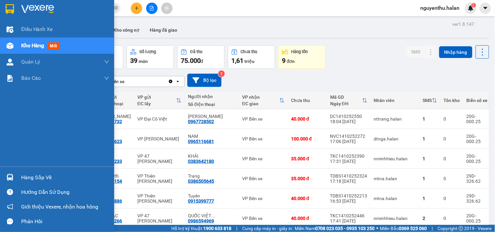
click at [31, 181] on div "Hàng sắp về" at bounding box center [65, 178] width 88 height 10
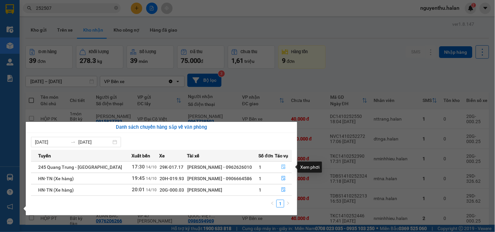
click at [285, 167] on button "button" at bounding box center [283, 167] width 17 height 10
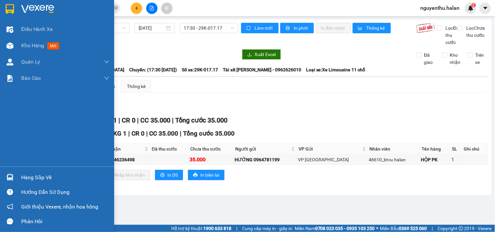
click at [22, 179] on div "Hàng sắp về" at bounding box center [65, 178] width 88 height 10
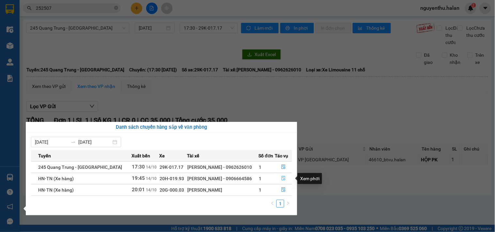
click at [284, 177] on icon "file-done" at bounding box center [283, 178] width 4 height 5
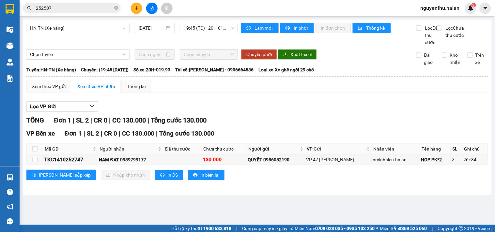
click at [102, 7] on input "252507" at bounding box center [74, 8] width 77 height 7
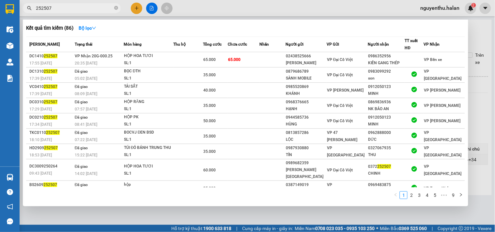
click at [207, 11] on div at bounding box center [247, 116] width 495 height 232
click at [117, 7] on icon "close-circle" at bounding box center [116, 8] width 4 height 4
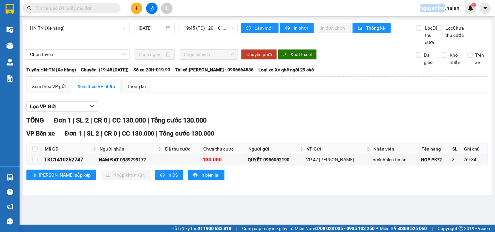
click at [117, 7] on span at bounding box center [116, 8] width 4 height 7
click at [102, 7] on input "text" at bounding box center [74, 8] width 77 height 7
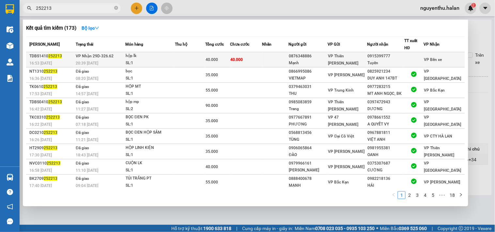
type input "252213"
click at [215, 60] on span "40.000" at bounding box center [211, 59] width 12 height 5
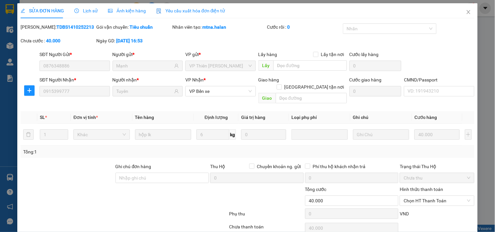
type input "0876348886"
type input "Mạnh"
type input "0915399777"
type input "Tuyên"
type input "0"
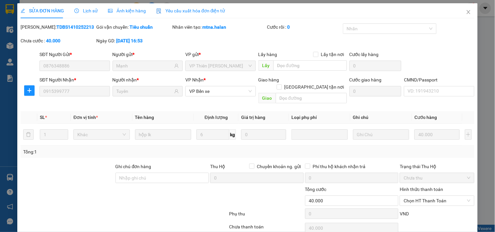
type input "40.000"
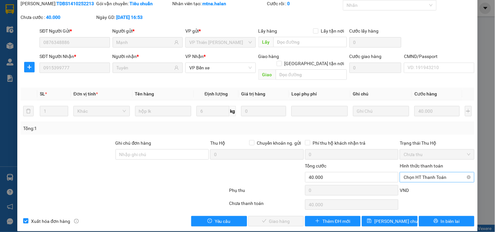
click at [415, 172] on span "Chọn HT Thanh Toán" at bounding box center [436, 177] width 67 height 10
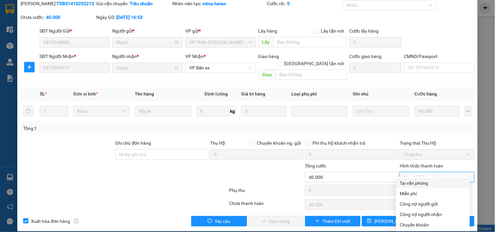
click at [421, 184] on div "Tại văn phòng" at bounding box center [433, 183] width 66 height 7
type input "0"
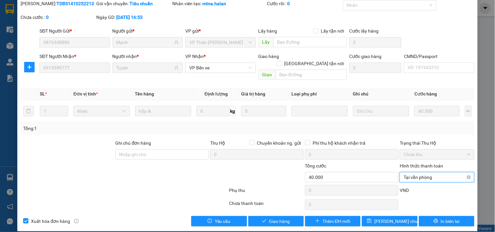
drag, startPoint x: 421, startPoint y: 169, endPoint x: 421, endPoint y: 193, distance: 24.4
click at [421, 172] on span "Tại văn phòng" at bounding box center [436, 177] width 67 height 10
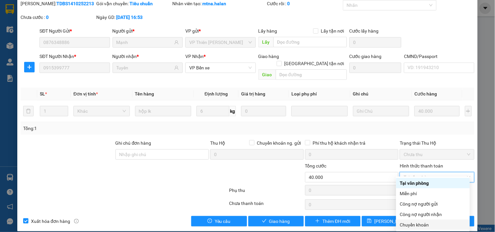
drag, startPoint x: 415, startPoint y: 223, endPoint x: 398, endPoint y: 224, distance: 17.3
click at [415, 223] on div "Chuyển khoản" at bounding box center [433, 224] width 66 height 7
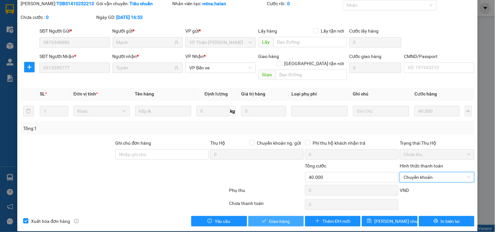
drag, startPoint x: 263, startPoint y: 212, endPoint x: 279, endPoint y: 211, distance: 15.7
click at [263, 216] on button "Giao hàng" at bounding box center [275, 221] width 55 height 10
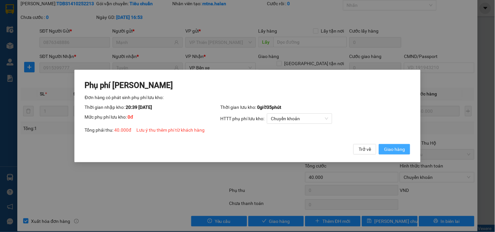
click at [392, 146] on span "Giao hàng" at bounding box center [394, 149] width 21 height 7
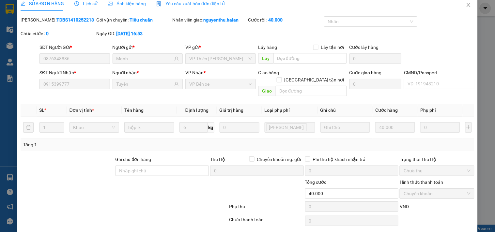
scroll to position [0, 0]
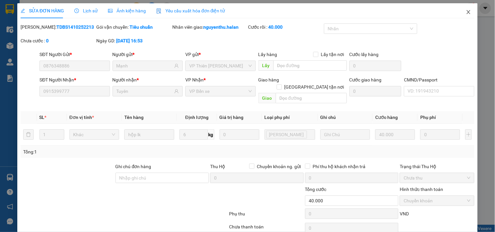
click at [466, 12] on icon "close" at bounding box center [468, 11] width 5 height 5
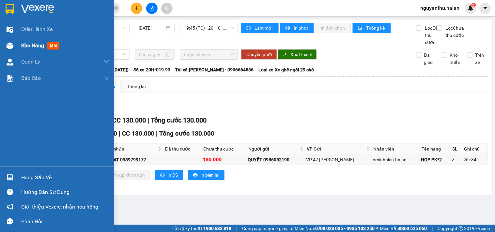
click at [25, 47] on span "Kho hàng" at bounding box center [32, 45] width 23 height 6
click at [116, 7] on icon "close-circle" at bounding box center [116, 8] width 4 height 4
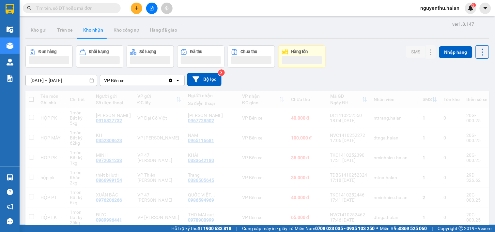
click at [100, 6] on input "text" at bounding box center [74, 8] width 77 height 7
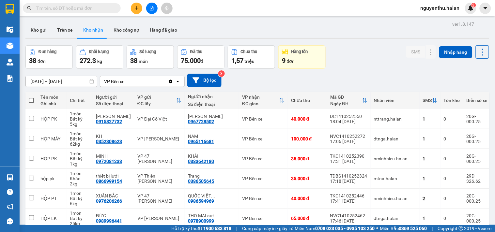
click at [98, 9] on input "text" at bounding box center [74, 8] width 77 height 7
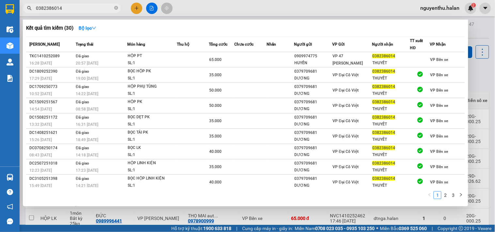
type input "0382386014"
click at [208, 8] on div at bounding box center [247, 116] width 495 height 232
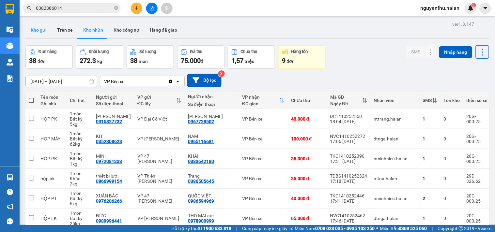
click at [31, 30] on button "Kho gửi" at bounding box center [38, 30] width 26 height 16
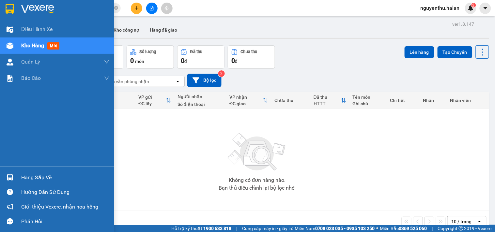
click at [35, 177] on div "Hàng sắp về" at bounding box center [65, 178] width 88 height 10
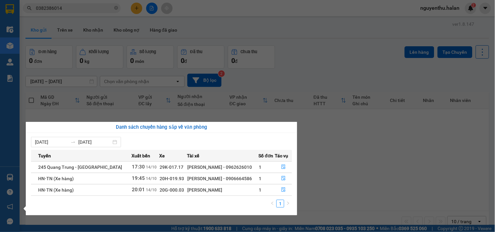
click at [97, 31] on section "Kết quả tìm kiếm ( 30 ) Bộ lọc Mã ĐH Trạng thái Món hàng Thu hộ Tổng cước Chưa …" at bounding box center [247, 116] width 495 height 232
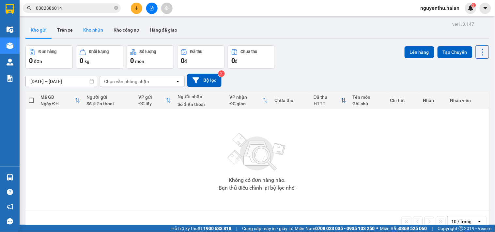
click at [90, 35] on button "Kho nhận" at bounding box center [93, 30] width 30 height 16
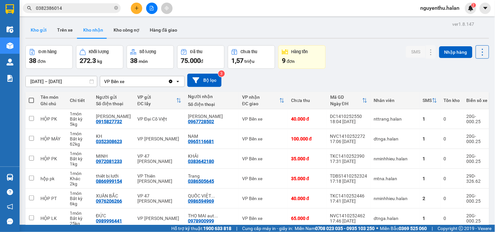
click at [38, 31] on button "Kho gửi" at bounding box center [38, 30] width 26 height 16
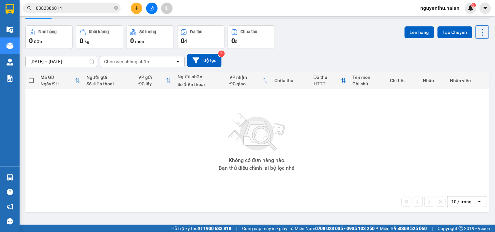
scroll to position [30, 0]
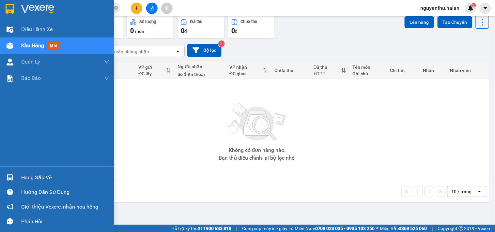
click at [37, 177] on div "Hàng sắp về" at bounding box center [65, 178] width 88 height 10
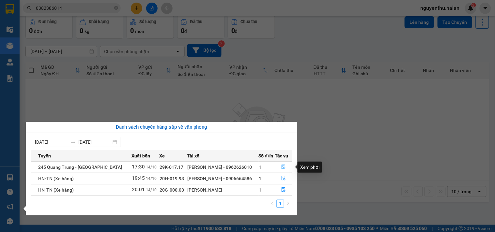
click at [284, 166] on icon "file-done" at bounding box center [283, 167] width 4 height 5
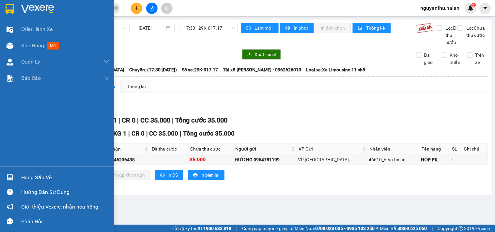
click at [22, 173] on div "Hàng sắp về" at bounding box center [65, 178] width 88 height 10
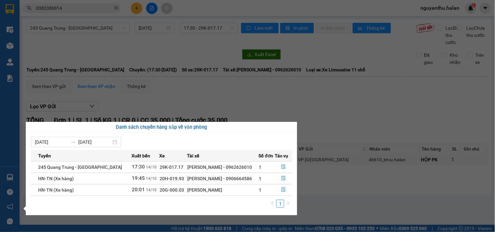
click at [106, 4] on section "Kết quả tìm kiếm ( 30 ) Bộ lọc Mã ĐH Trạng thái Món hàng Thu hộ Tổng cước Chưa …" at bounding box center [247, 116] width 495 height 232
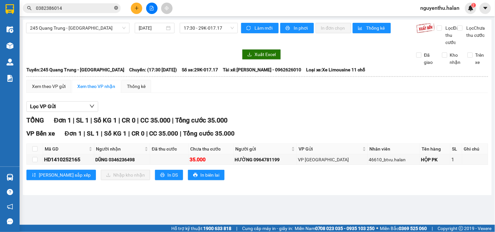
click at [115, 7] on icon "close-circle" at bounding box center [116, 8] width 4 height 4
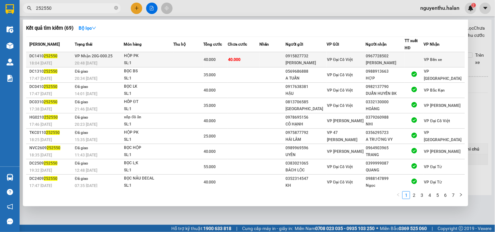
type input "252550"
click at [177, 62] on td at bounding box center [188, 59] width 30 height 15
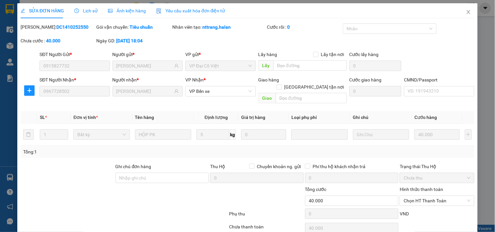
type input "0915827732"
type input "[PERSON_NAME]"
type input "0967728502"
type input "[PERSON_NAME]"
type input "0"
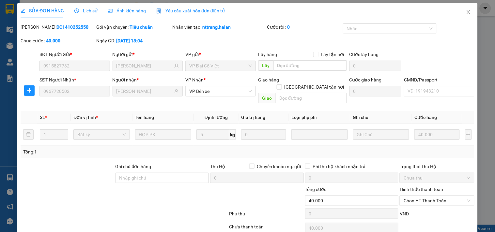
type input "40.000"
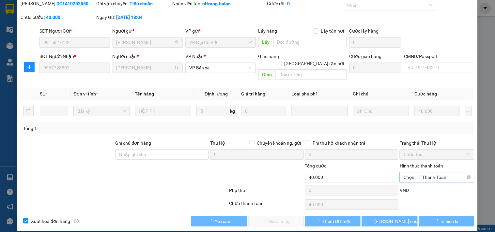
click at [427, 172] on span "Chọn HT Thanh Toán" at bounding box center [436, 177] width 67 height 10
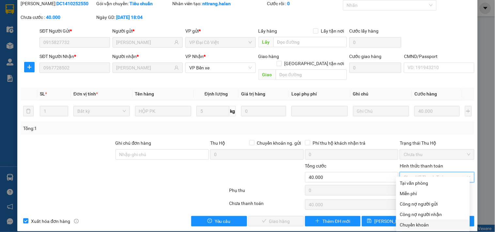
drag, startPoint x: 419, startPoint y: 223, endPoint x: 356, endPoint y: 223, distance: 63.2
click at [419, 223] on div "Chuyển khoản" at bounding box center [433, 224] width 66 height 7
type input "0"
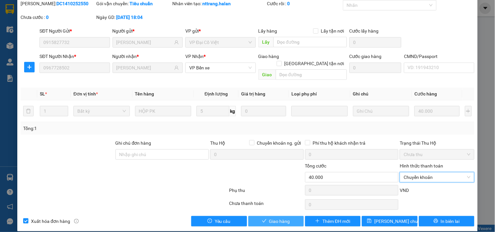
click at [269, 218] on span "Giao hàng" at bounding box center [279, 221] width 21 height 7
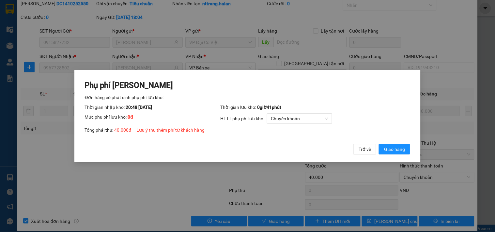
click at [389, 141] on div "Phụ phí Lưu kho Đơn hàng có phát sinh phụ phí lưu kho: Thời gian nhập kho: 20:4…" at bounding box center [247, 117] width 325 height 74
click at [394, 151] on span "Giao hàng" at bounding box center [394, 149] width 21 height 7
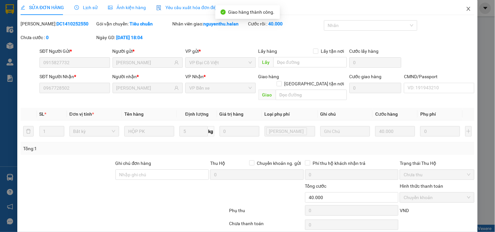
scroll to position [0, 0]
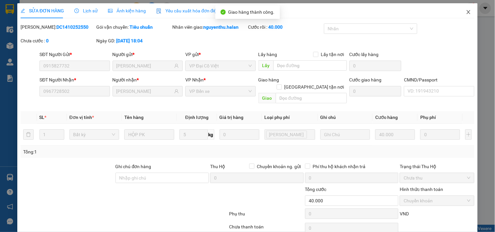
click at [466, 11] on icon "close" at bounding box center [468, 11] width 5 height 5
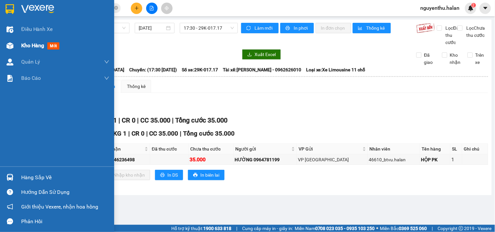
click at [18, 44] on div "Kho hàng mới" at bounding box center [57, 45] width 114 height 16
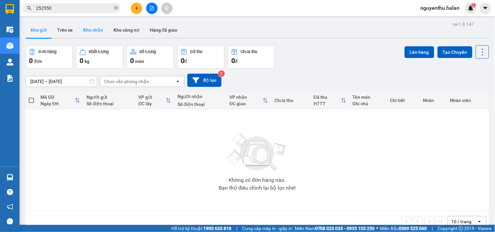
click at [91, 29] on button "Kho nhận" at bounding box center [93, 30] width 30 height 16
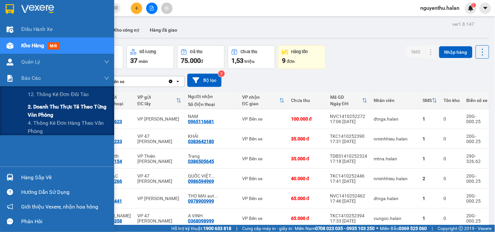
click at [35, 111] on span "2. Doanh thu thực tế theo từng văn phòng" at bounding box center [68, 111] width 81 height 16
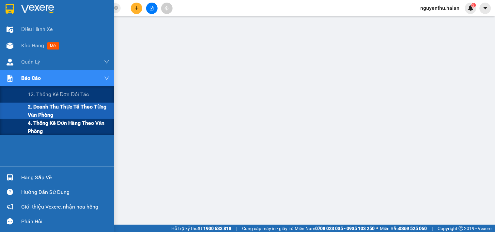
click at [35, 131] on span "4. Thống kê đơn hàng theo văn phòng" at bounding box center [68, 127] width 81 height 16
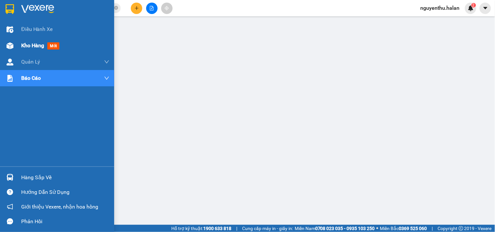
click at [24, 44] on span "Kho hàng" at bounding box center [32, 45] width 23 height 6
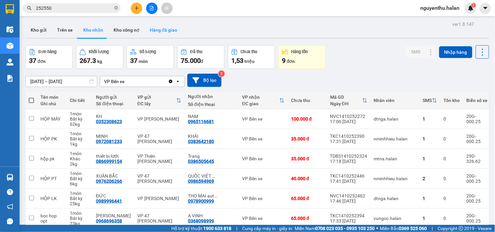
click at [162, 22] on button "Hàng đã giao" at bounding box center [163, 30] width 38 height 16
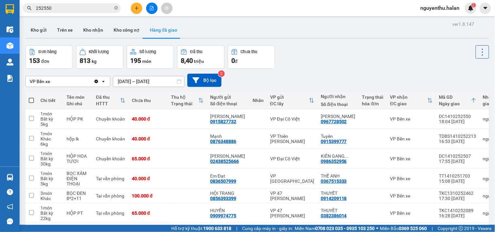
click at [144, 80] on input "12/10/2025 – 14/10/2025" at bounding box center [148, 81] width 71 height 10
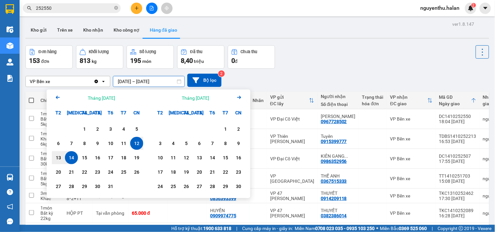
click at [76, 156] on div "14" at bounding box center [71, 158] width 9 height 8
type input "14/10/2025 – 14/10/2025"
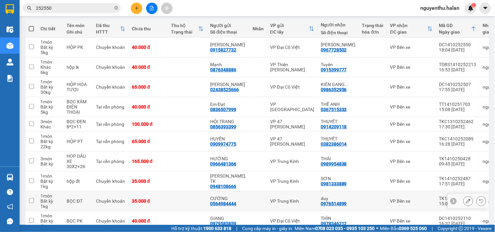
scroll to position [108, 0]
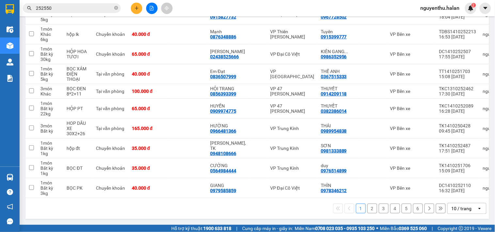
click at [456, 204] on div "10 / trang" at bounding box center [461, 208] width 29 height 10
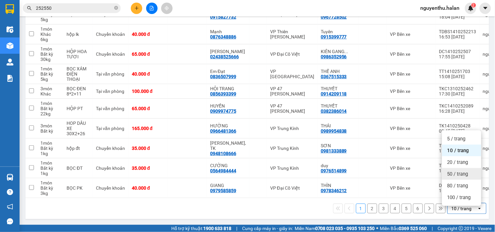
click at [449, 171] on span "50 / trang" at bounding box center [457, 174] width 21 height 7
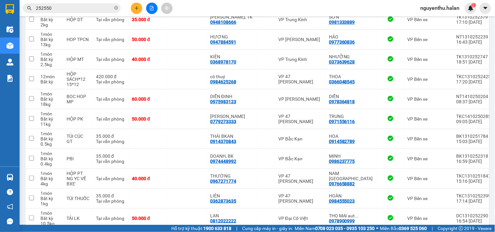
scroll to position [899, 0]
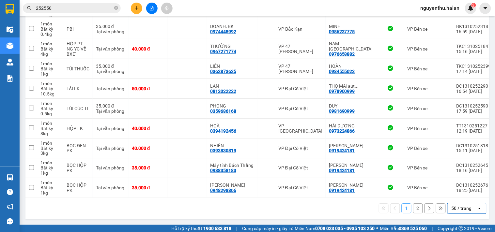
click at [456, 206] on div "50 / trang" at bounding box center [461, 208] width 20 height 7
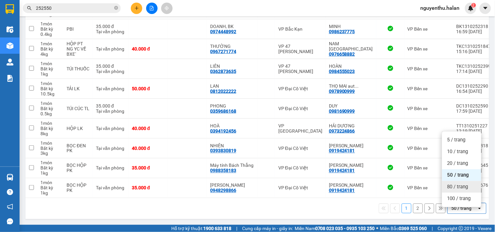
click at [454, 184] on span "80 / trang" at bounding box center [457, 187] width 21 height 7
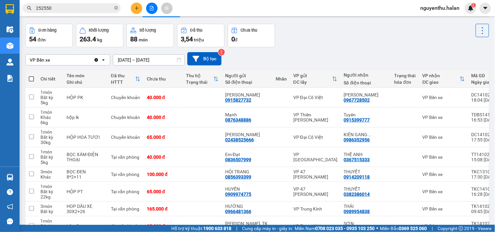
scroll to position [0, 0]
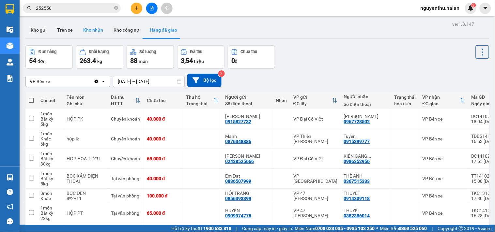
click at [100, 30] on button "Kho nhận" at bounding box center [93, 30] width 30 height 16
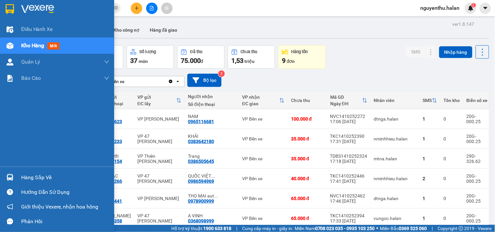
click at [43, 173] on div "Hàng sắp về" at bounding box center [65, 178] width 88 height 10
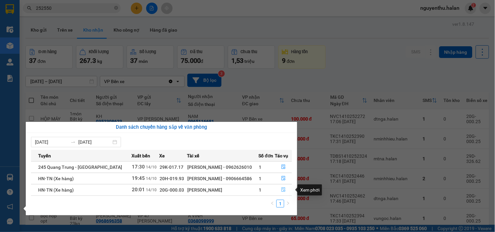
click at [284, 188] on icon "file-done" at bounding box center [283, 189] width 4 height 5
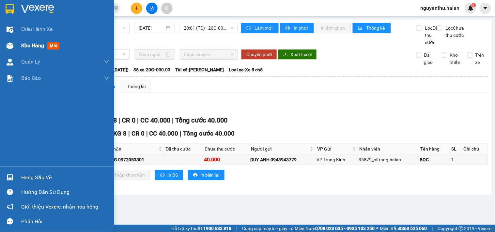
click at [40, 45] on span "Kho hàng" at bounding box center [32, 45] width 23 height 6
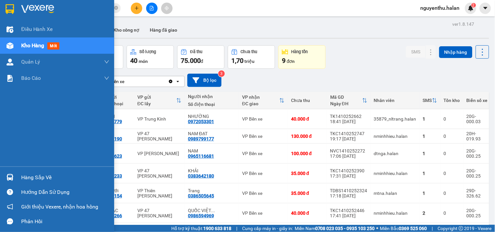
click at [17, 175] on div "Hàng sắp về" at bounding box center [57, 177] width 114 height 15
click at [17, 174] on div "Điều hành xe Kho hàng mới Quản [PERSON_NAME] lý chuyến Quản lý kiểm kho Báo cáo…" at bounding box center [57, 116] width 114 height 232
click at [15, 174] on div "Hàng sắp về" at bounding box center [57, 177] width 114 height 15
